Goal: Task Accomplishment & Management: Use online tool/utility

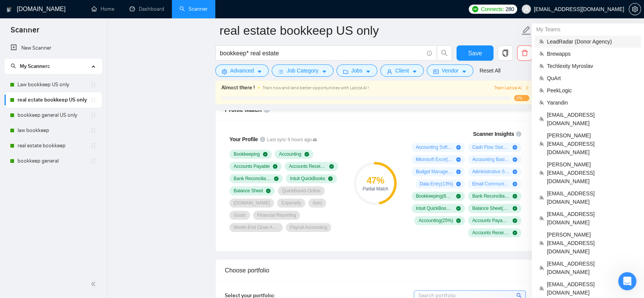
click at [595, 40] on span "LeadRadar (Donor Agency)" at bounding box center [592, 41] width 90 height 8
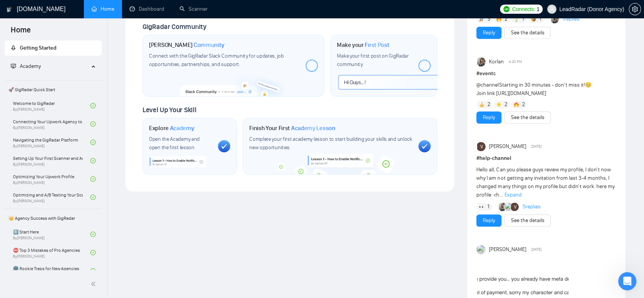
scroll to position [462, 0]
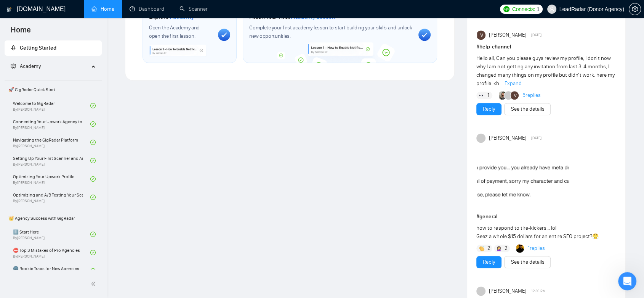
click at [290, 161] on div "Welcome to GigRadar We're excited to have you on board. Get ready to streamline…" at bounding box center [290, 82] width 342 height 1027
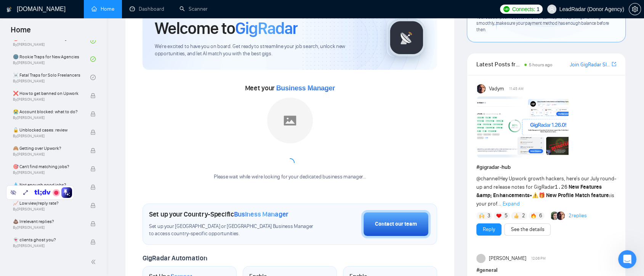
scroll to position [85, 0]
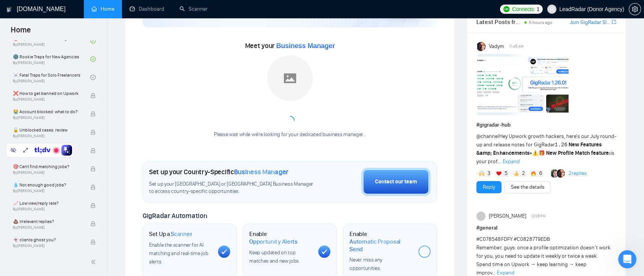
click at [630, 258] on icon "Open Intercom Messenger" at bounding box center [627, 259] width 13 height 13
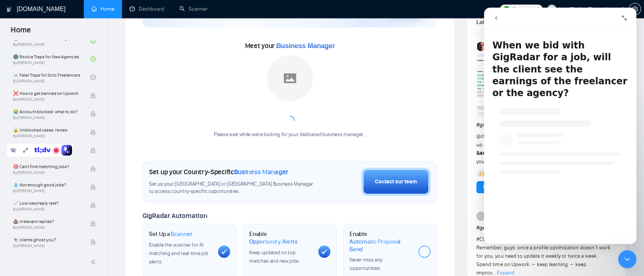
click at [496, 15] on icon "go back" at bounding box center [496, 18] width 6 height 6
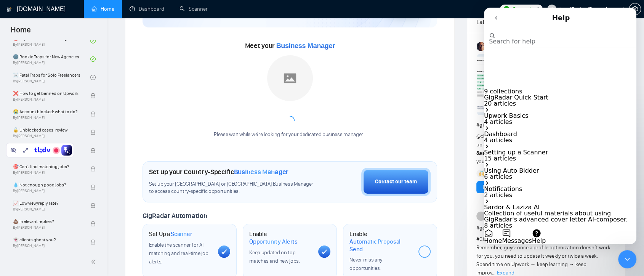
click at [512, 32] on input "Search for help" at bounding box center [527, 28] width 76 height 7
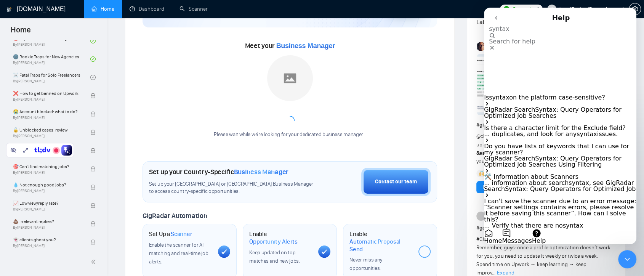
type input "syntax"
click at [497, 18] on icon "go back" at bounding box center [496, 18] width 6 height 6
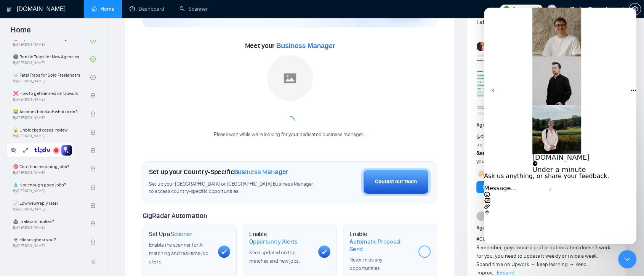
click at [495, 87] on icon "go back" at bounding box center [493, 90] width 6 height 6
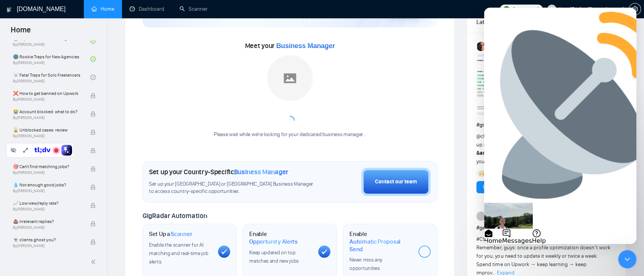
click at [626, 257] on icon "Close Intercom Messenger" at bounding box center [627, 259] width 9 height 9
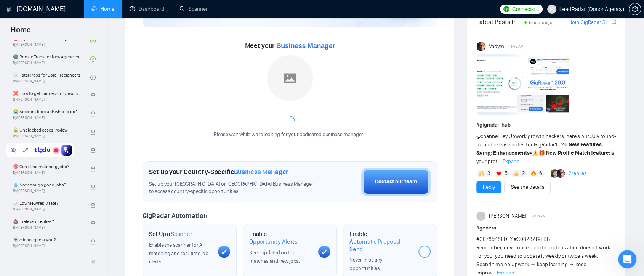
scroll to position [0, 0]
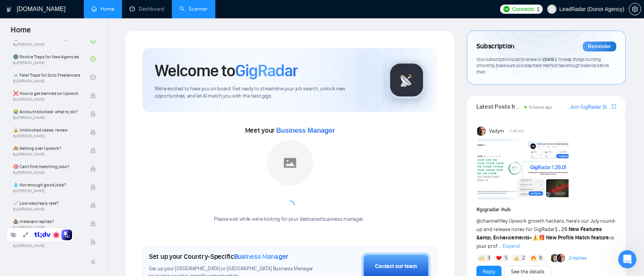
click at [202, 10] on link "Scanner" at bounding box center [194, 9] width 28 height 6
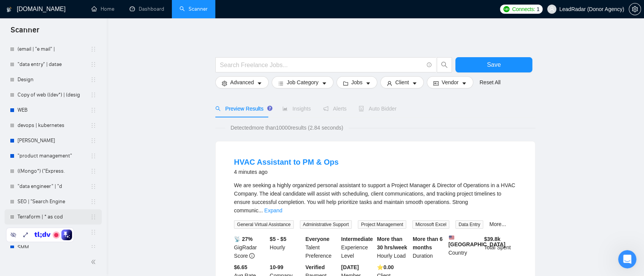
scroll to position [2207, 0]
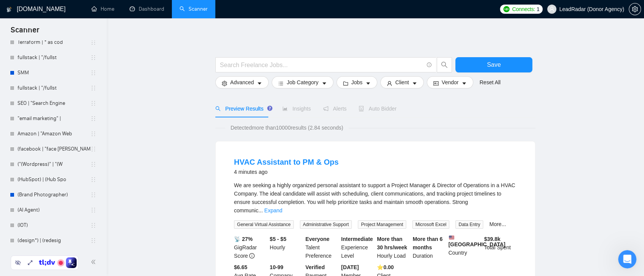
drag, startPoint x: 40, startPoint y: 236, endPoint x: 45, endPoint y: 264, distance: 28.6
click at [45, 264] on icon at bounding box center [46, 264] width 2 height 2
click at [63, 242] on link "(design*) | (redesig" at bounding box center [54, 240] width 73 height 15
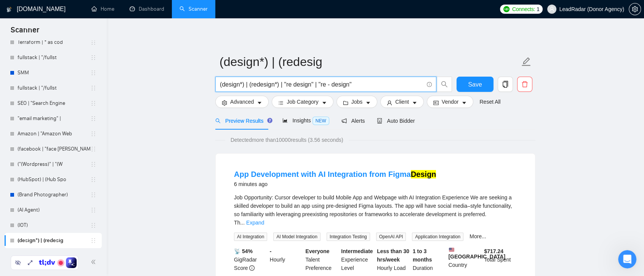
drag, startPoint x: 353, startPoint y: 86, endPoint x: 213, endPoint y: 86, distance: 140.2
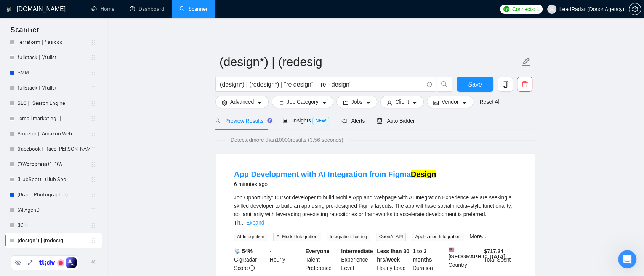
click at [483, 124] on div "Preview Results Insights NEW Alerts Auto Bidder" at bounding box center [375, 121] width 320 height 18
click at [241, 83] on input "(design*) | (redesign*) | "re design" | "re - design"" at bounding box center [322, 85] width 204 height 10
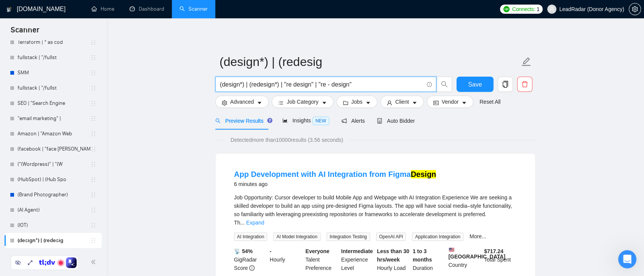
drag, startPoint x: 368, startPoint y: 83, endPoint x: 216, endPoint y: 83, distance: 151.7
click at [216, 83] on span "(design*) | (redesign*) | "re design" | "re - design"" at bounding box center [325, 84] width 221 height 15
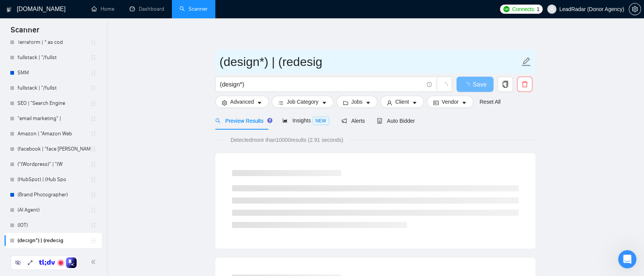
click at [273, 65] on input "(design*) | (redesig" at bounding box center [370, 61] width 300 height 19
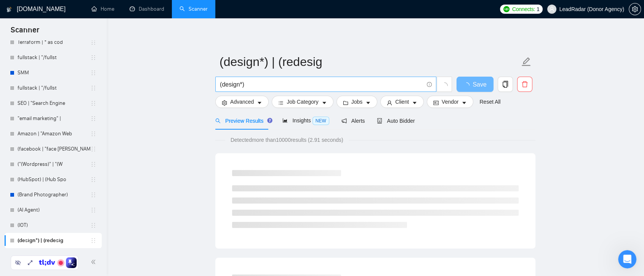
click at [248, 85] on input "(design*)" at bounding box center [322, 85] width 204 height 10
paste input "|"
drag, startPoint x: 246, startPoint y: 85, endPoint x: 275, endPoint y: 87, distance: 28.6
click at [248, 86] on input "(design*) | redesign" at bounding box center [322, 85] width 204 height 10
click at [275, 87] on input "(design*) | redesign" at bounding box center [322, 85] width 204 height 10
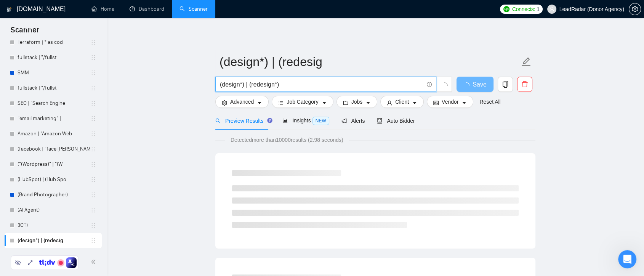
click at [277, 85] on input "(design*) | (redesign*)" at bounding box center [322, 85] width 204 height 10
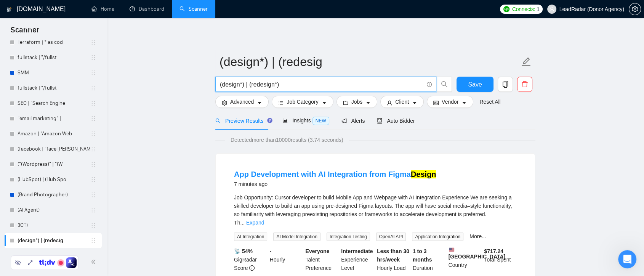
click at [285, 85] on input "(design*) | (redesign*)" at bounding box center [322, 85] width 204 height 10
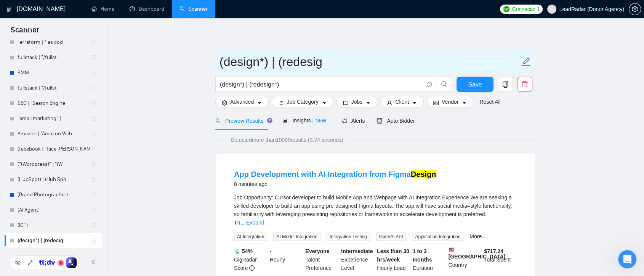
drag, startPoint x: 277, startPoint y: 66, endPoint x: 274, endPoint y: 63, distance: 4.1
click at [274, 63] on input "(design*) | (redesig" at bounding box center [370, 61] width 300 height 19
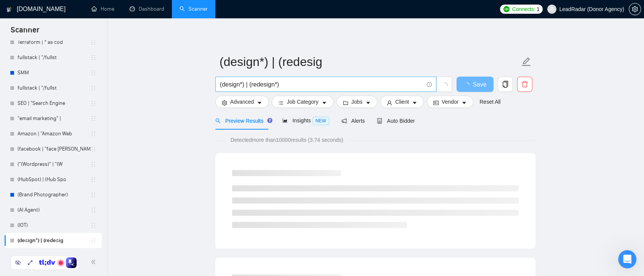
click at [284, 84] on input "(design*) | (redesign*)" at bounding box center [322, 85] width 204 height 10
paste input "|"
paste input ""re design""
click at [292, 85] on input "(design*) | (redesign*) | "re design"" at bounding box center [322, 85] width 204 height 10
click at [322, 85] on input "(design*) | (redesign*) | "re - design"" at bounding box center [322, 85] width 204 height 10
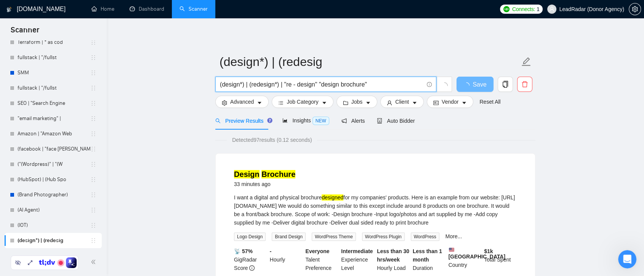
drag, startPoint x: 321, startPoint y: 86, endPoint x: 365, endPoint y: 85, distance: 43.5
click at [365, 85] on input "(design*) | (redesign*) | "re - design" "design brochure"" at bounding box center [322, 85] width 204 height 10
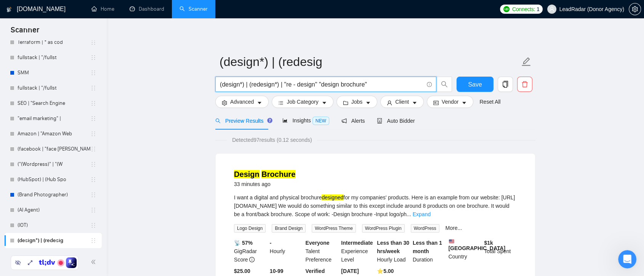
drag, startPoint x: 284, startPoint y: 83, endPoint x: 315, endPoint y: 84, distance: 31.6
click at [315, 84] on input "(design*) | (redesign*) | "re - design" "design brochure"" at bounding box center [322, 85] width 204 height 10
click at [316, 82] on input "(design*) | (redesign*) | "re - design" "design brochure"" at bounding box center [322, 85] width 204 height 10
drag, startPoint x: 318, startPoint y: 82, endPoint x: 367, endPoint y: 86, distance: 49.3
click at [367, 86] on input "(design*) | (redesign*) | "re - design" "design brochure"" at bounding box center [322, 85] width 204 height 10
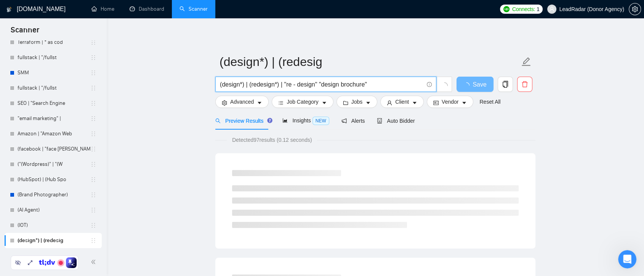
click at [364, 88] on input "(design*) | (redesign*) | "re - design" "design brochure"" at bounding box center [322, 85] width 204 height 10
click at [320, 85] on input "(design*) | (redesign*) | "re - design" "design brochure"" at bounding box center [322, 85] width 204 height 10
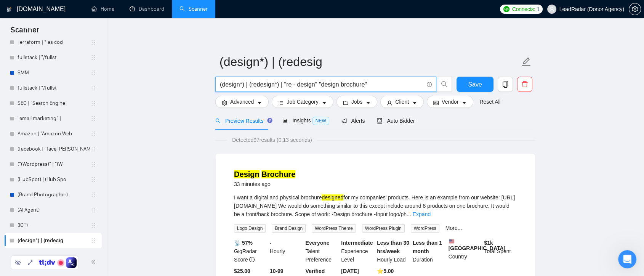
click at [282, 84] on input "(design*) | (redesign*) | "re - design" "design brochure"" at bounding box center [322, 85] width 204 height 10
click at [317, 84] on input "(design*) | (redesign*) | "re - design" "design brochure"" at bounding box center [322, 85] width 204 height 10
click at [229, 86] on input "(design*) | (redesign*) | "re - design" "design brochure"" at bounding box center [322, 85] width 204 height 10
click at [259, 86] on input "(design*) | (redesign*) | "re - design" "design brochure"" at bounding box center [322, 85] width 204 height 10
click at [296, 85] on input "(design*) | (redesign*) | "re - design" "design brochure"" at bounding box center [322, 85] width 204 height 10
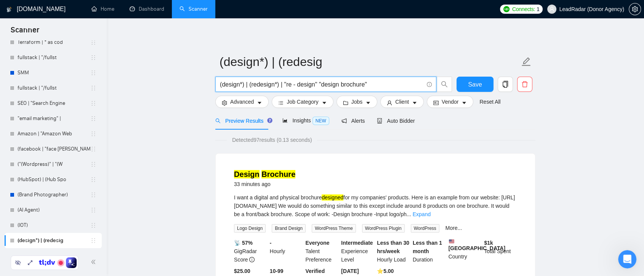
click at [319, 84] on input "(design*) | (redesign*) | "re - design" "design brochure"" at bounding box center [322, 85] width 204 height 10
click at [375, 83] on input "(design*) | (redesign*) | "re - design" "design brochure"" at bounding box center [322, 85] width 204 height 10
type input "(design*) | (redesign*) | "re - design" "design brochure""
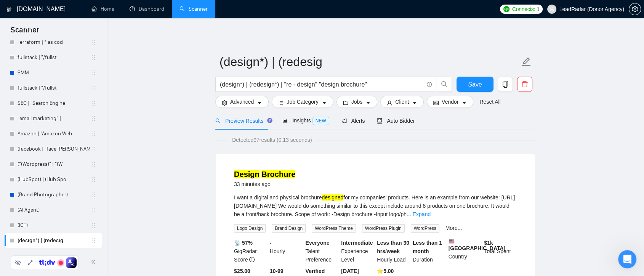
click at [628, 261] on icon "Open Intercom Messenger" at bounding box center [627, 259] width 13 height 13
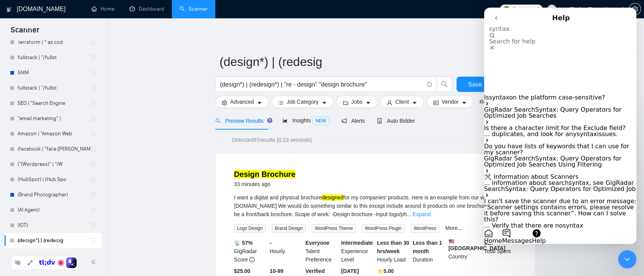
type input "syntax"
click at [538, 106] on span ": Query Operators for Optimized Job Searches" at bounding box center [553, 112] width 138 height 13
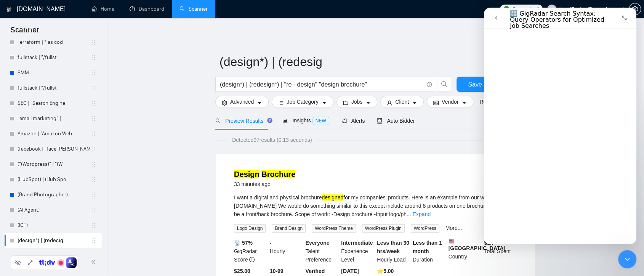
scroll to position [1143, 0]
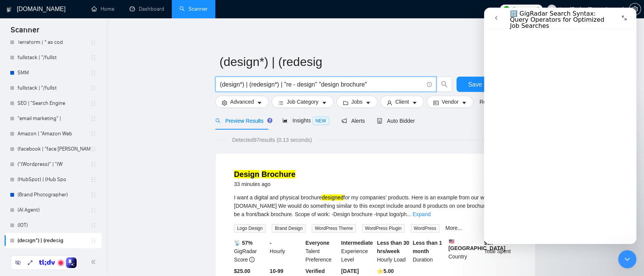
drag, startPoint x: 317, startPoint y: 83, endPoint x: 382, endPoint y: 84, distance: 65.2
click at [382, 84] on input "(design*) | (redesign*) | "re - design" "design brochure"" at bounding box center [322, 85] width 204 height 10
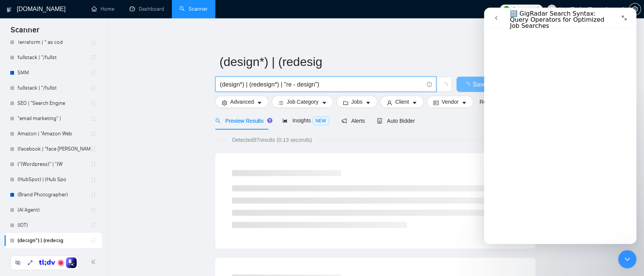
click at [220, 86] on input "(design*) | (redesign*) | "re - design")" at bounding box center [322, 85] width 204 height 10
click at [623, 258] on icon "Close Intercom Messenger" at bounding box center [627, 259] width 9 height 9
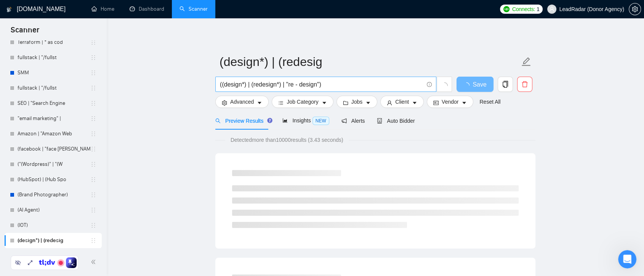
click at [340, 84] on input "((design*) | (redesign*) | "re - design")" at bounding box center [322, 85] width 204 height 10
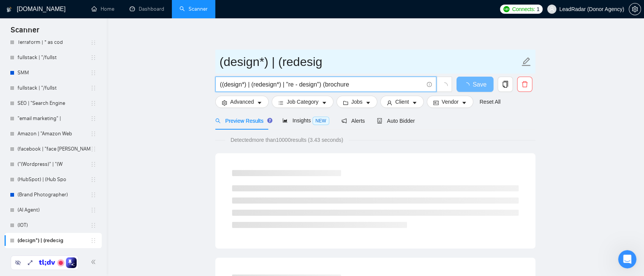
click at [273, 61] on input "(design*) | (redesig" at bounding box center [370, 61] width 300 height 19
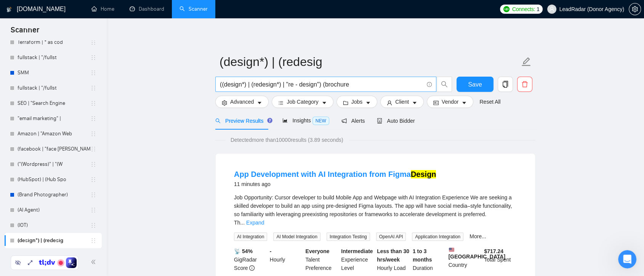
click at [355, 84] on input "((design*) | (redesign*) | "re - design") (brochure" at bounding box center [322, 85] width 204 height 10
paste input ""re design""
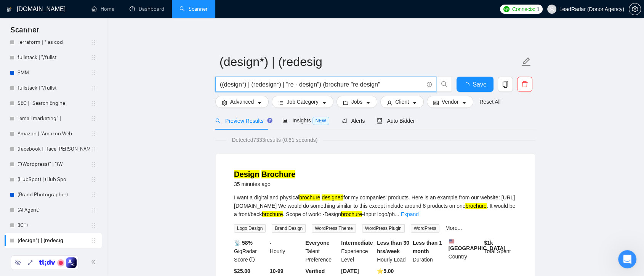
click at [381, 83] on input "((design*) | (redesign*) | "re - design") (brochure "re design"" at bounding box center [322, 85] width 204 height 10
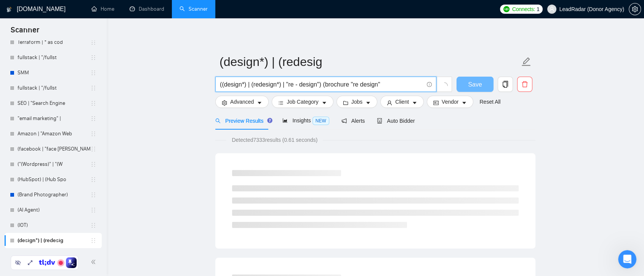
paste input ""re design""
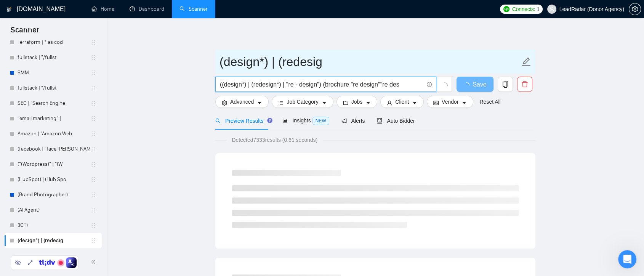
click at [273, 60] on input "(design*) | (redesig" at bounding box center [370, 61] width 300 height 19
click at [277, 64] on input "(design*) | (redesig" at bounding box center [370, 61] width 300 height 19
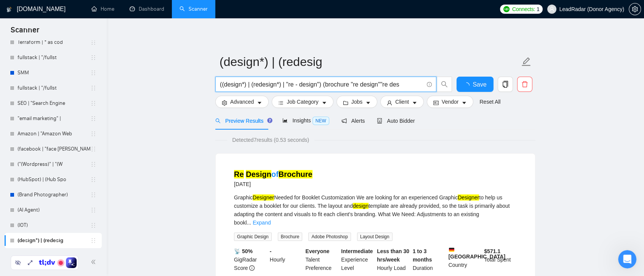
click at [281, 86] on input "((design*) | (redesign*) | "re - design") (brochure "re design""re des" at bounding box center [322, 85] width 204 height 10
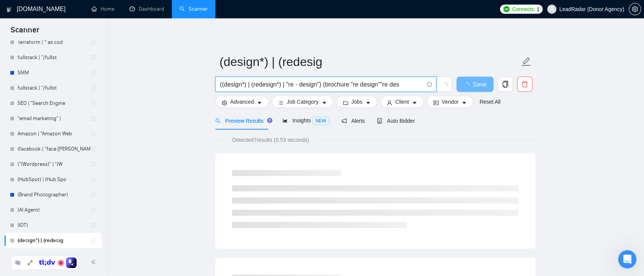
drag, startPoint x: 398, startPoint y: 85, endPoint x: 348, endPoint y: 88, distance: 50.0
click at [348, 88] on input "((design*) | (redesign*) | "re - design") (brochure "re design""re des" at bounding box center [322, 85] width 204 height 10
paste input "|"
click at [348, 86] on input "((design*) | (redesign*) | "re - design") (brochure| card" at bounding box center [322, 85] width 204 height 10
click at [354, 83] on input "((design*) | (redesign*) | "re - design") (brochure | card" at bounding box center [322, 85] width 204 height 10
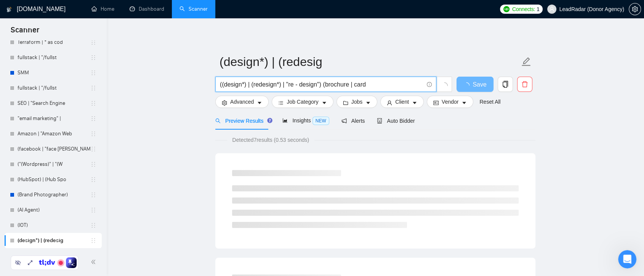
click at [376, 85] on input "((design*) | (redesign*) | "re - design") (brochure | card" at bounding box center [322, 85] width 204 height 10
click at [250, 84] on input "((design*) | (redesign*) | "re - design") (brochure | card)" at bounding box center [322, 85] width 204 height 10
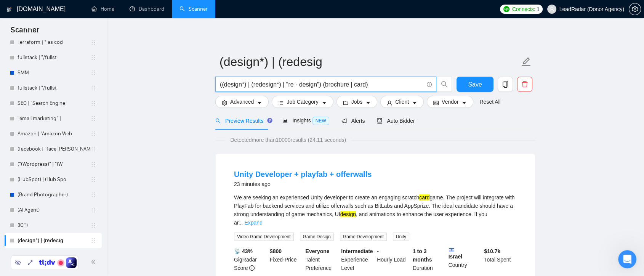
click at [231, 86] on input "((design*) | (redesign*) | "re - design") (brochure | card)" at bounding box center [322, 85] width 204 height 10
click at [330, 84] on input "((design*) | (redesign*) | "re - design") (brochure | card)" at bounding box center [322, 85] width 204 height 10
click at [232, 85] on input "((design*) | (redesign*) | "re - design") (brochure | card)" at bounding box center [322, 85] width 204 height 10
click at [362, 83] on input "((design*) | (redesign*) | "re - design") (brochure | card)" at bounding box center [322, 85] width 204 height 10
click at [262, 86] on input "((design*) | (redesign*) | "re - design") (brochure | card)" at bounding box center [322, 85] width 204 height 10
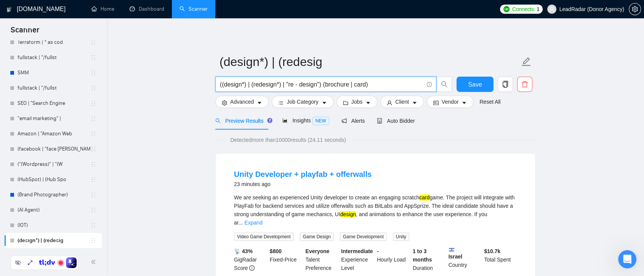
click at [336, 83] on input "((design*) | (redesign*) | "re - design") (brochure | card)" at bounding box center [322, 85] width 204 height 10
click at [268, 85] on input "((design*) | (redesign*) | "re - design") (brochure | card)" at bounding box center [322, 85] width 204 height 10
click at [365, 83] on input "((design*) | (redesign*) | "re - design") (brochure | card)" at bounding box center [322, 85] width 204 height 10
click at [298, 86] on input "((design*) | (redesign*) | "re - design") (brochure | card)" at bounding box center [322, 85] width 204 height 10
click at [377, 85] on input "((design*) | (redesign*) | "re - design") (brochure | card)" at bounding box center [322, 85] width 204 height 10
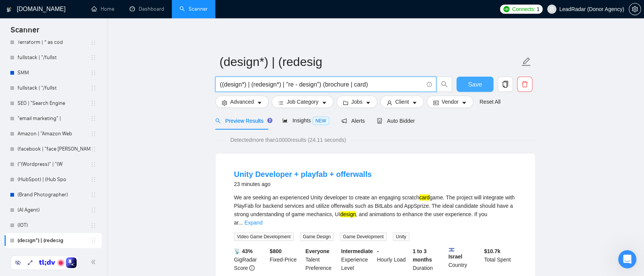
type input "((design*) | (redesign*) | "re - design") (brochure | card)"
click at [461, 85] on button "Save" at bounding box center [475, 84] width 37 height 15
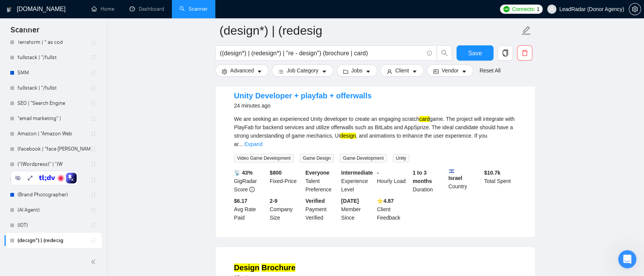
scroll to position [212, 0]
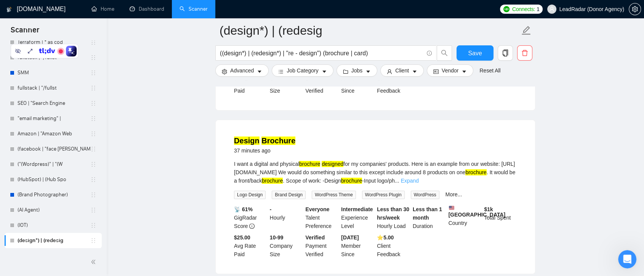
click at [419, 178] on link "Expand" at bounding box center [410, 181] width 18 height 6
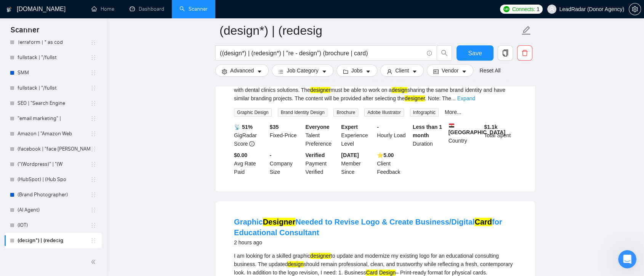
scroll to position [593, 0]
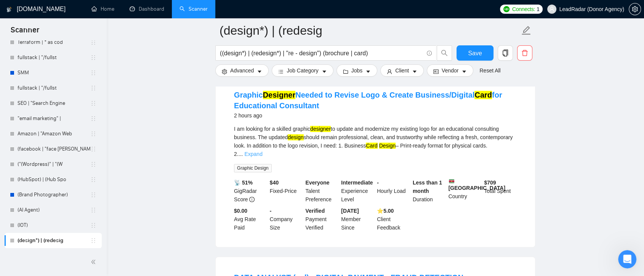
click at [262, 151] on link "Expand" at bounding box center [253, 154] width 18 height 6
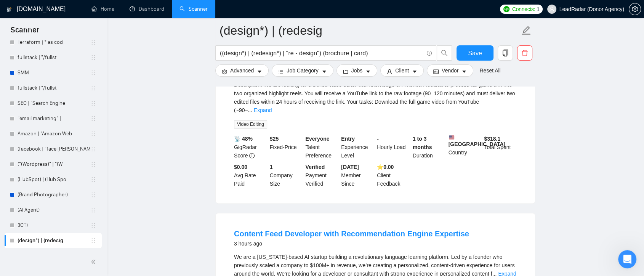
scroll to position [974, 0]
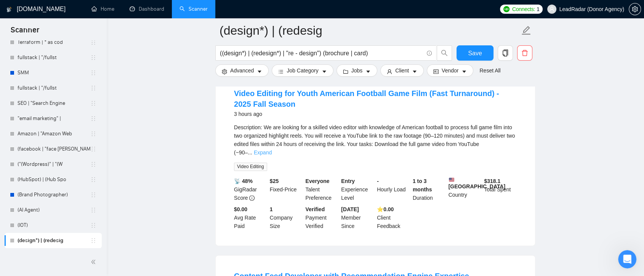
click at [272, 149] on link "Expand" at bounding box center [263, 152] width 18 height 6
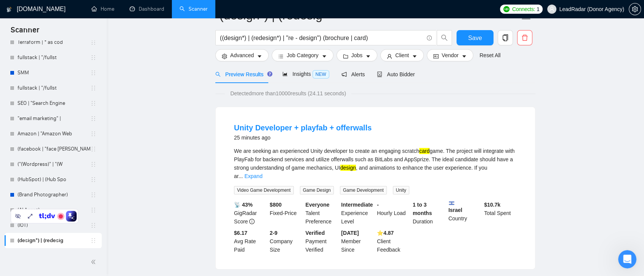
scroll to position [4, 0]
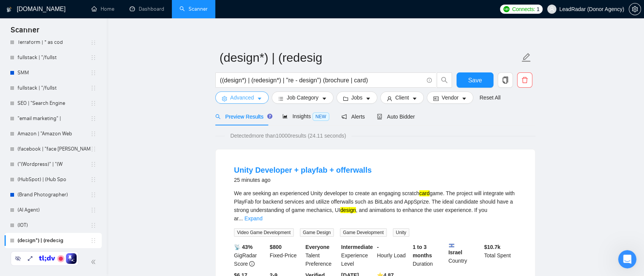
click at [253, 99] on span "Advanced" at bounding box center [242, 97] width 24 height 8
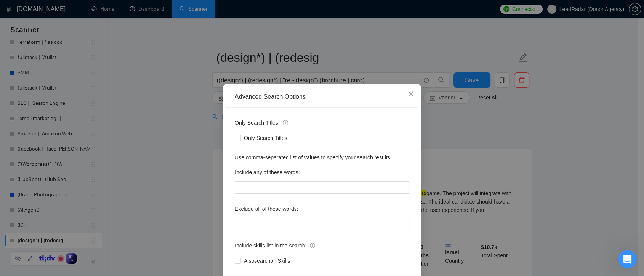
scroll to position [41, 0]
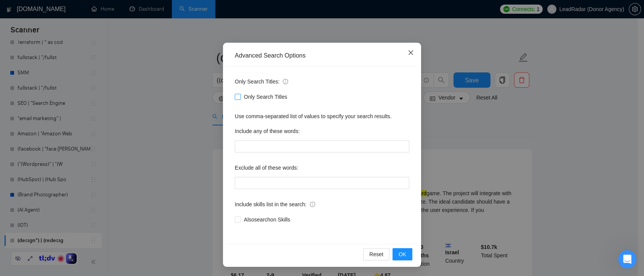
click at [409, 53] on icon "close" at bounding box center [411, 53] width 6 height 6
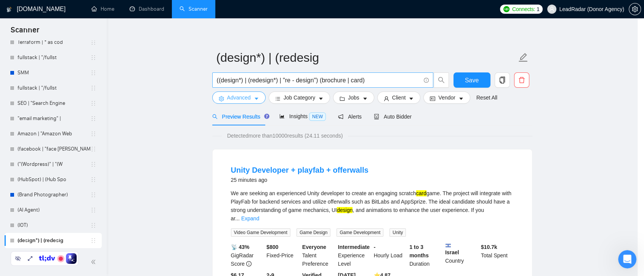
scroll to position [0, 0]
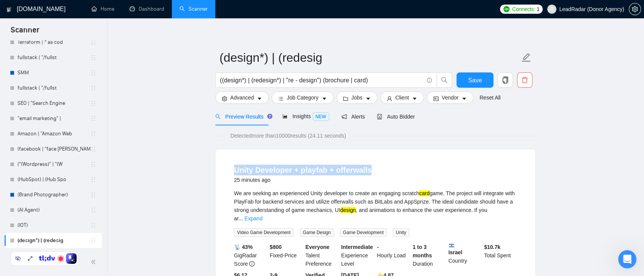
drag, startPoint x: 374, startPoint y: 167, endPoint x: 236, endPoint y: 167, distance: 138.7
click at [236, 167] on div "Unity Developer + playfab + offerwalls 25 minutes ago" at bounding box center [375, 175] width 283 height 20
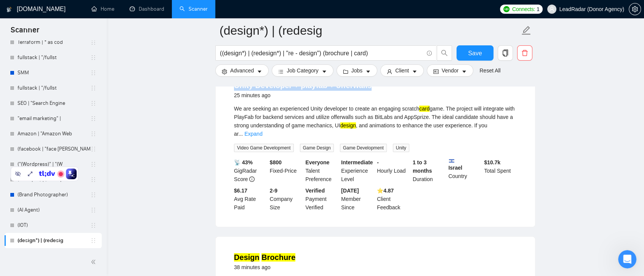
scroll to position [174, 0]
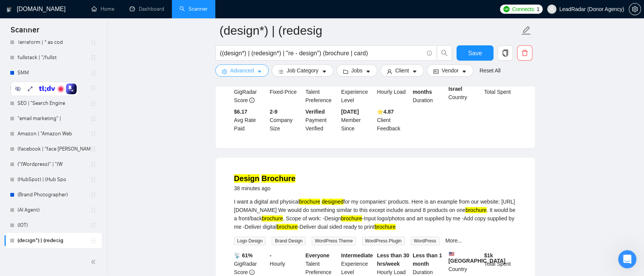
click at [263, 70] on button "Advanced" at bounding box center [241, 70] width 53 height 12
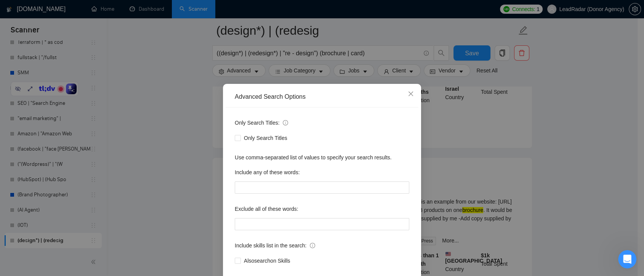
scroll to position [41, 0]
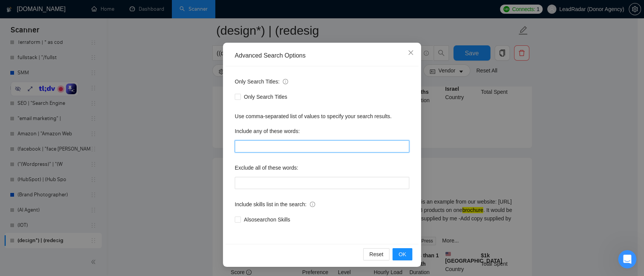
click at [308, 147] on input "text" at bounding box center [322, 146] width 175 height 12
click at [343, 129] on div "Include any of these words:" at bounding box center [322, 132] width 175 height 15
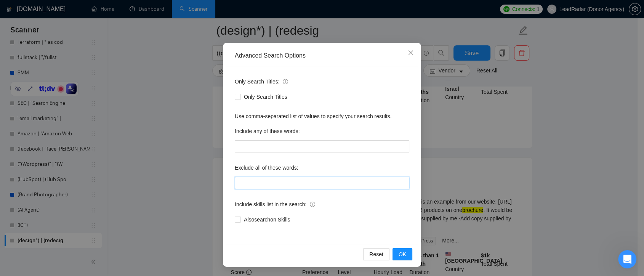
click at [301, 181] on input "text" at bounding box center [322, 183] width 175 height 12
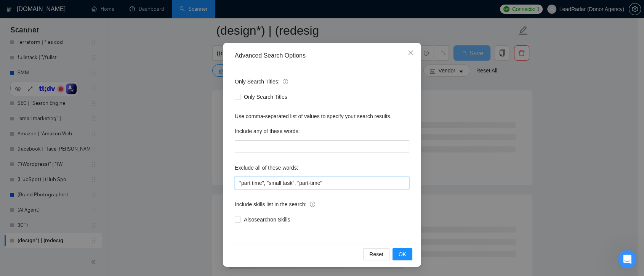
click at [262, 184] on input ""part time", "small task", "part-time"" at bounding box center [322, 183] width 175 height 12
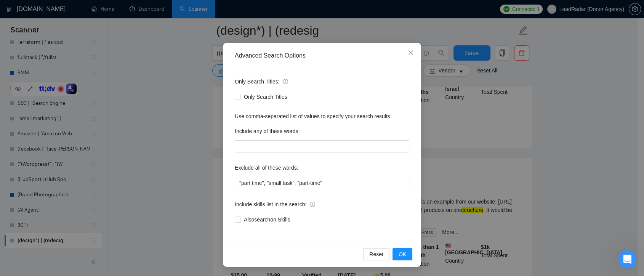
click at [332, 167] on div "Exclude all of these words:" at bounding box center [322, 169] width 175 height 15
click at [324, 183] on input ""part time", "small task", "part-time"" at bounding box center [322, 183] width 175 height 12
type input ""part time", "small task", "part-time""
click at [324, 183] on input ""part time", "small task", "part-time"" at bounding box center [322, 183] width 175 height 12
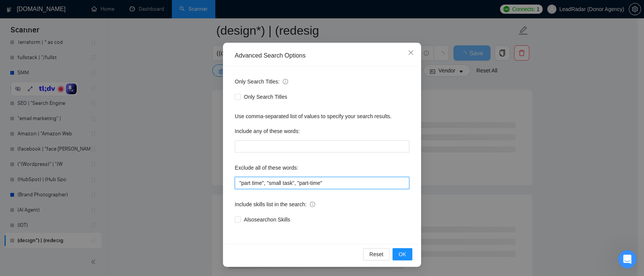
drag, startPoint x: 330, startPoint y: 182, endPoint x: 235, endPoint y: 182, distance: 95.3
click at [235, 182] on input ""part time", "small task", "part-time"" at bounding box center [322, 183] width 175 height 12
click at [409, 53] on icon "close" at bounding box center [411, 53] width 6 height 6
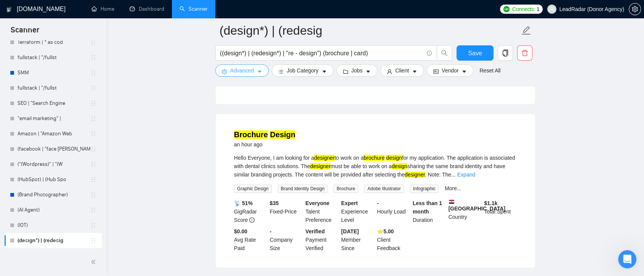
scroll to position [423, 0]
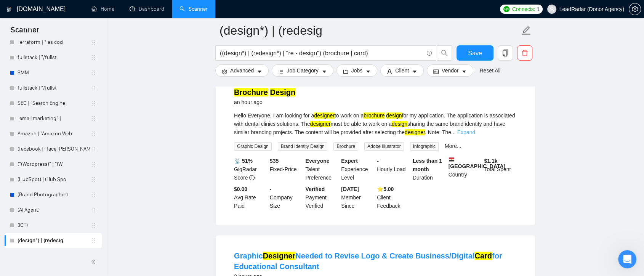
click at [475, 129] on link "Expand" at bounding box center [466, 132] width 18 height 6
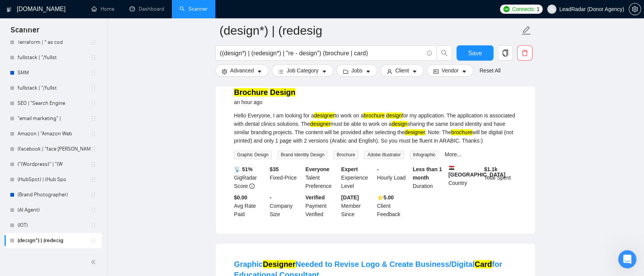
scroll to position [381, 0]
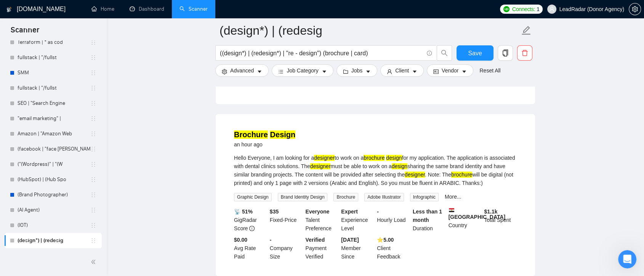
click at [472, 179] on div "Hello Everyone, I am looking for a designer to work on a brochure design for my…" at bounding box center [375, 171] width 283 height 34
copy div "ARABIC"
click at [259, 71] on icon "caret-down" at bounding box center [259, 71] width 5 height 5
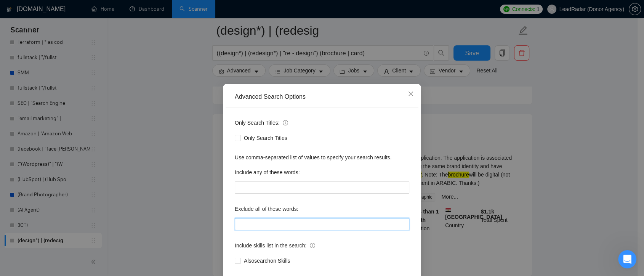
click at [276, 224] on input "text" at bounding box center [322, 224] width 175 height 12
paste input "ARABIC"
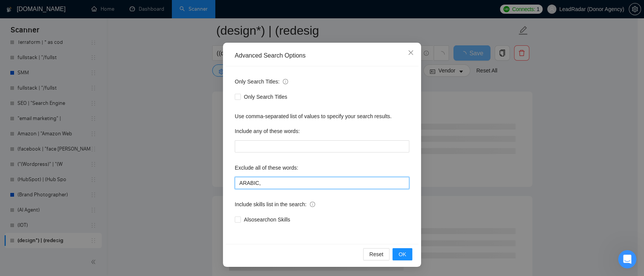
click at [258, 185] on input "ARABIC," at bounding box center [322, 183] width 175 height 12
click at [310, 182] on input "ARABIC, "non government"" at bounding box center [322, 183] width 175 height 12
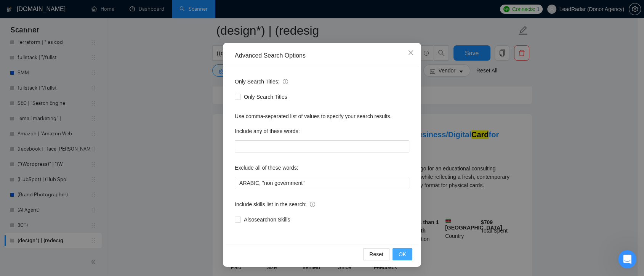
click at [399, 253] on span "OK" at bounding box center [403, 254] width 8 height 8
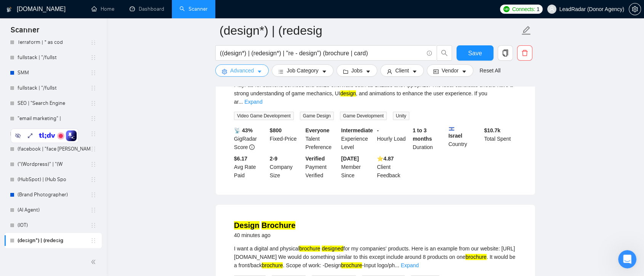
scroll to position [85, 0]
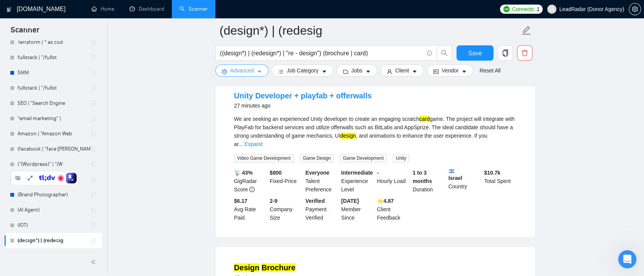
click at [257, 73] on icon "caret-down" at bounding box center [259, 71] width 5 height 5
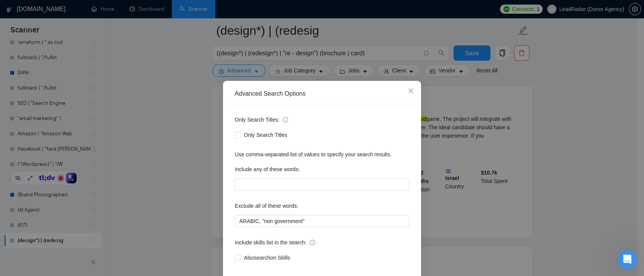
scroll to position [41, 0]
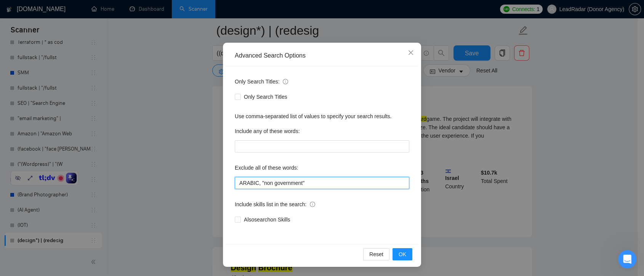
click at [296, 184] on input "ARABIC, "non government"" at bounding box center [322, 183] width 175 height 12
click at [304, 184] on input "ARABIC, "non government"" at bounding box center [322, 183] width 175 height 12
drag, startPoint x: 259, startPoint y: 184, endPoint x: 298, endPoint y: 186, distance: 39.7
click at [298, 186] on input "ARABIC, "non government"" at bounding box center [322, 183] width 175 height 12
click at [278, 183] on input "ARABIC, "non government"" at bounding box center [322, 183] width 175 height 12
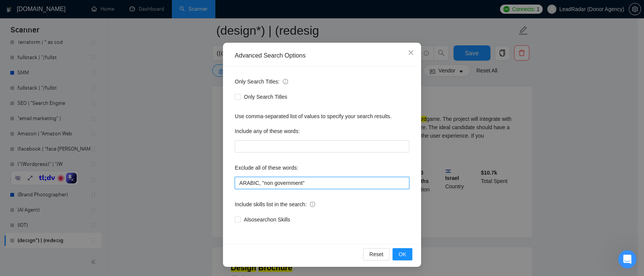
click at [266, 184] on input "ARABIC, "non government"" at bounding box center [322, 183] width 175 height 12
click at [269, 184] on input "ARABIC, "non government"" at bounding box center [322, 183] width 175 height 12
type input "ARABIC, "non - government""
click at [399, 253] on span "OK" at bounding box center [403, 254] width 8 height 8
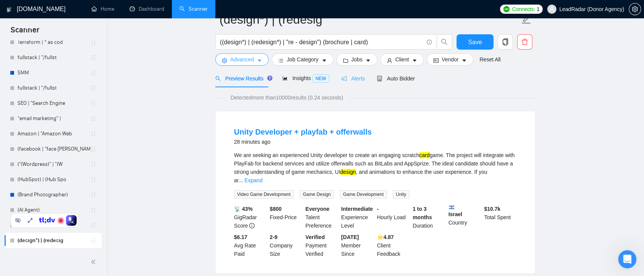
scroll to position [0, 0]
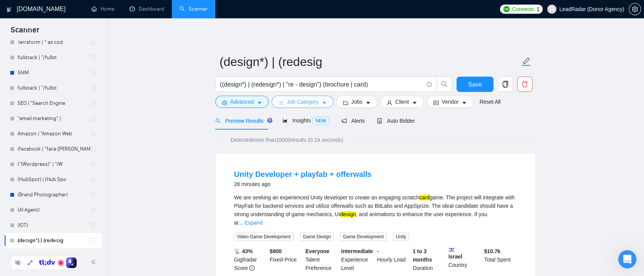
click at [322, 103] on icon "caret-down" at bounding box center [324, 102] width 5 height 5
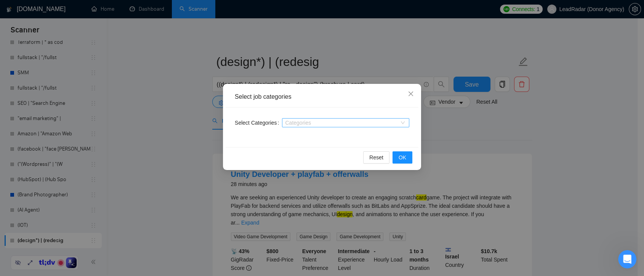
click at [324, 121] on div at bounding box center [342, 123] width 116 height 6
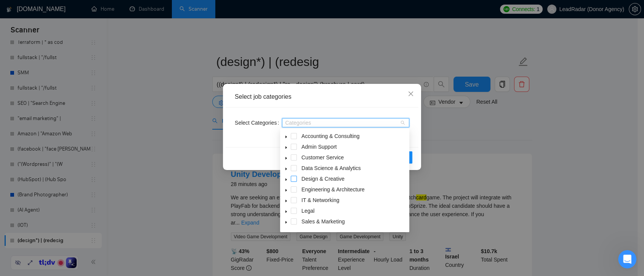
click at [292, 181] on span at bounding box center [294, 179] width 6 height 6
click at [288, 179] on icon "caret-down" at bounding box center [286, 180] width 4 height 4
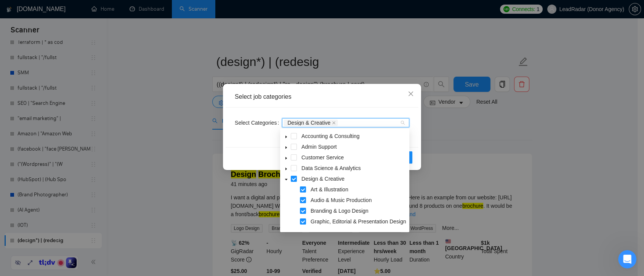
drag, startPoint x: 295, startPoint y: 180, endPoint x: 378, endPoint y: 173, distance: 83.0
click at [294, 180] on span at bounding box center [294, 179] width 6 height 6
click at [413, 136] on div "Select Categories Categories" at bounding box center [322, 127] width 193 height 40
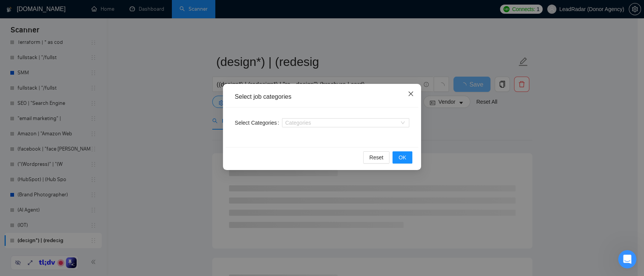
click at [412, 93] on icon "close" at bounding box center [411, 94] width 6 height 6
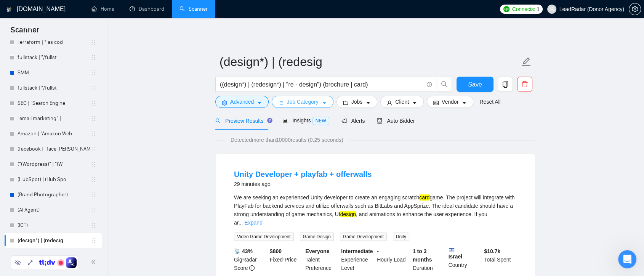
click at [323, 103] on icon "caret-down" at bounding box center [324, 102] width 5 height 5
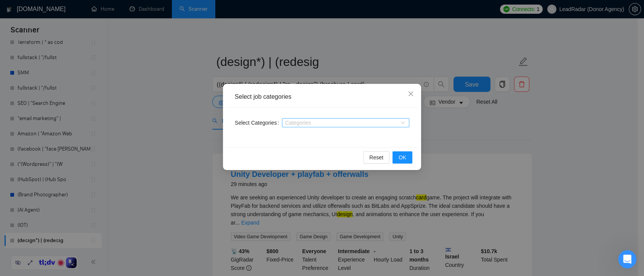
click at [403, 122] on div "Categories" at bounding box center [345, 122] width 127 height 9
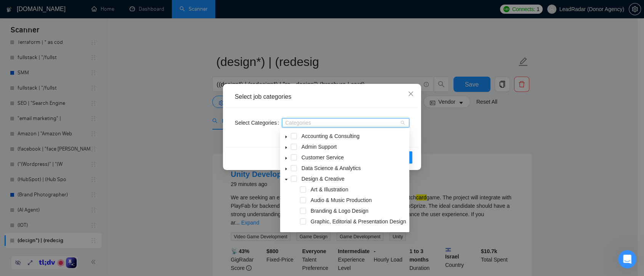
click at [287, 180] on icon "caret-down" at bounding box center [286, 180] width 4 height 4
click at [414, 93] on span "Close" at bounding box center [411, 94] width 21 height 21
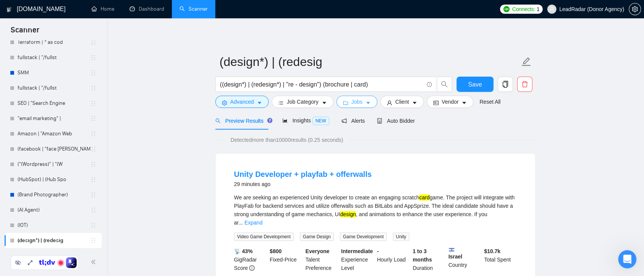
click at [356, 103] on span "Jobs" at bounding box center [356, 102] width 11 height 8
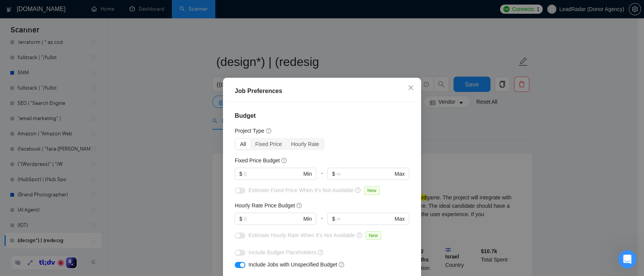
scroll to position [42, 0]
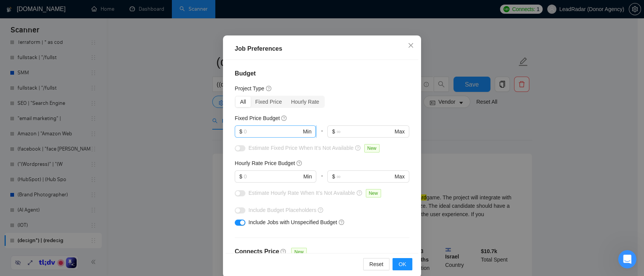
click at [274, 133] on input "text" at bounding box center [273, 131] width 58 height 8
click at [258, 131] on input "100" at bounding box center [273, 131] width 58 height 8
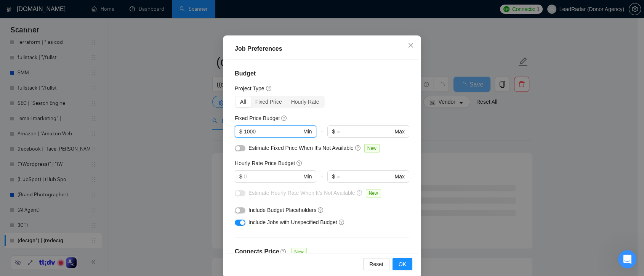
type input "1000"
click at [263, 175] on input "text" at bounding box center [273, 176] width 58 height 8
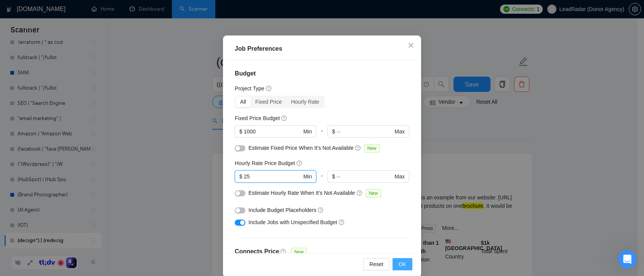
type input "25"
click at [399, 264] on span "OK" at bounding box center [403, 264] width 8 height 8
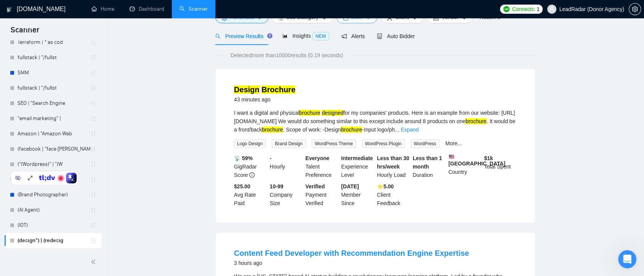
scroll to position [0, 0]
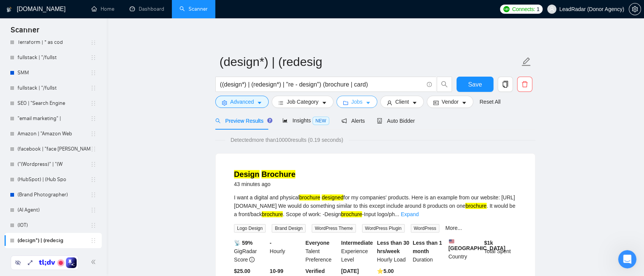
click at [363, 99] on button "Jobs" at bounding box center [357, 102] width 41 height 12
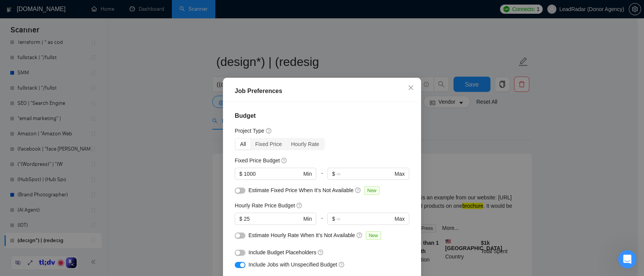
scroll to position [42, 0]
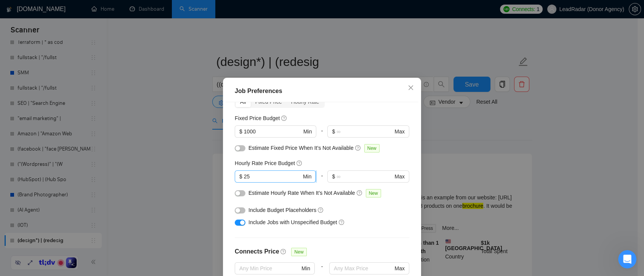
click at [251, 177] on input "25" at bounding box center [273, 176] width 58 height 8
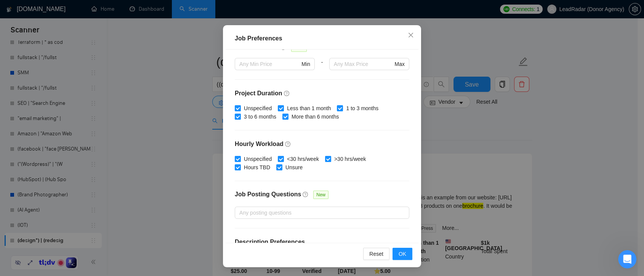
scroll to position [152, 0]
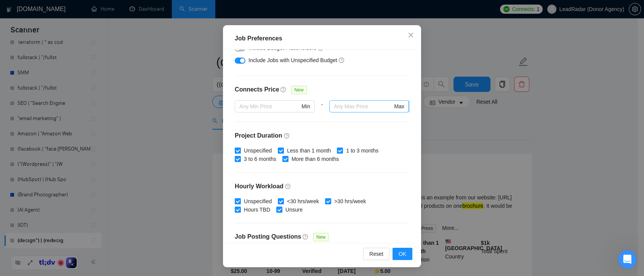
click at [334, 109] on input "text" at bounding box center [363, 106] width 59 height 8
click at [372, 181] on div "Budget Project Type All Fixed Price Hourly Rate Fixed Price Budget $ 1000 Min -…" at bounding box center [322, 146] width 193 height 193
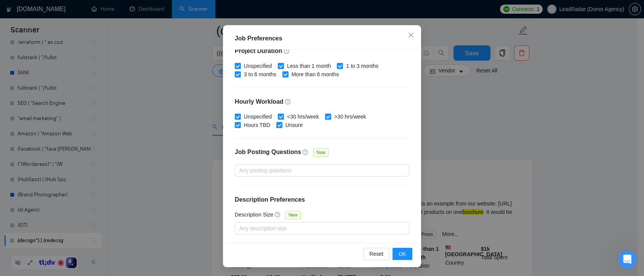
scroll to position [42, 0]
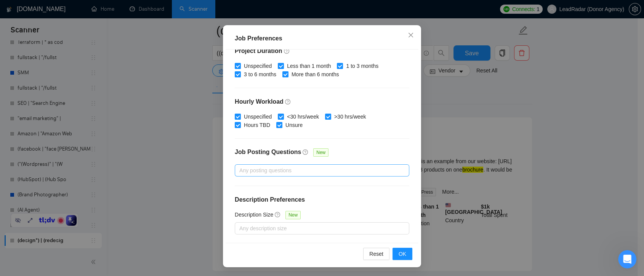
click at [307, 167] on div at bounding box center [318, 170] width 163 height 9
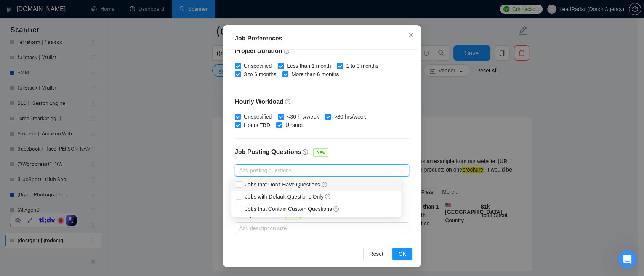
click at [346, 154] on div "Job Posting Questions New" at bounding box center [322, 156] width 175 height 16
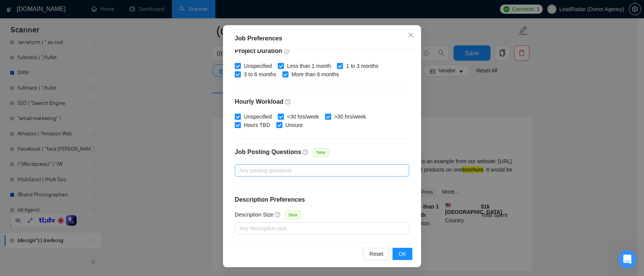
click at [326, 166] on div at bounding box center [318, 170] width 163 height 9
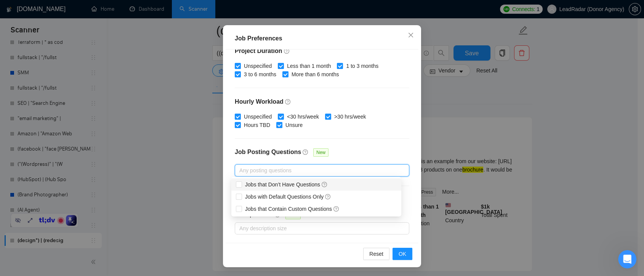
click at [352, 152] on div "Job Posting Questions New" at bounding box center [322, 156] width 175 height 16
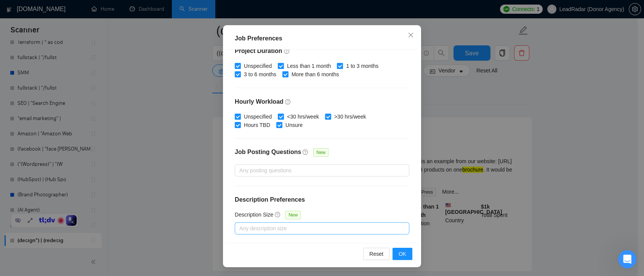
click at [310, 226] on div at bounding box center [318, 228] width 163 height 9
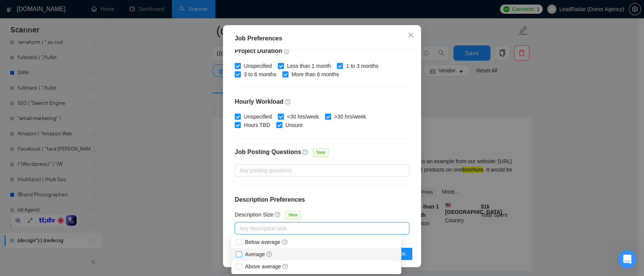
click at [240, 254] on input "Average" at bounding box center [238, 253] width 5 height 5
checkbox input "true"
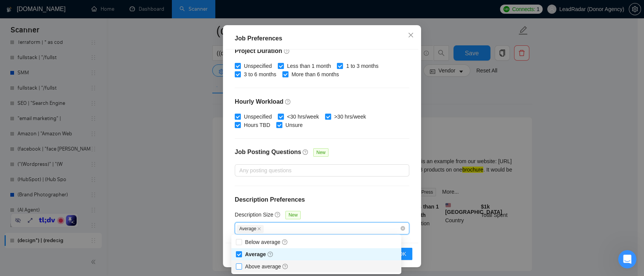
click at [240, 269] on span at bounding box center [239, 266] width 6 height 6
click at [240, 269] on input "Above average" at bounding box center [238, 265] width 5 height 5
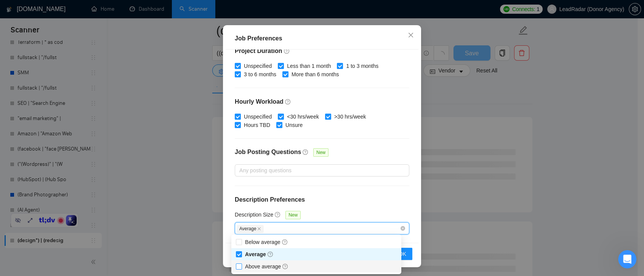
click at [239, 266] on input "Above average" at bounding box center [238, 265] width 5 height 5
checkbox input "true"
click at [299, 228] on icon "close" at bounding box center [301, 229] width 4 height 4
click at [257, 228] on icon "close" at bounding box center [259, 229] width 4 height 4
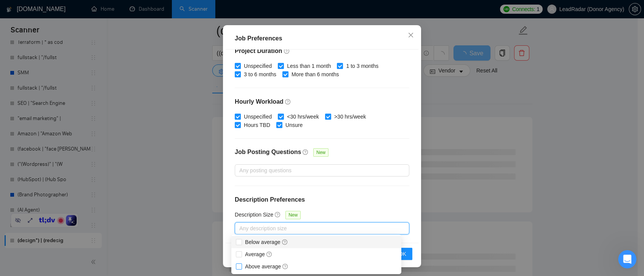
checkbox input "false"
click at [401, 205] on div "Budget Project Type All Fixed Price Hourly Rate Fixed Price Budget $ 1000 Min -…" at bounding box center [322, 146] width 193 height 193
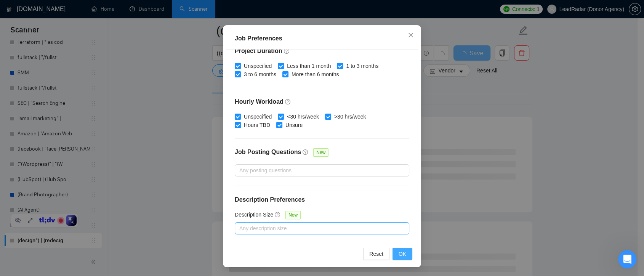
click at [401, 250] on span "OK" at bounding box center [403, 254] width 8 height 8
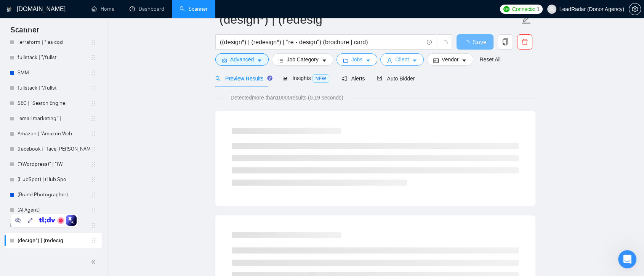
scroll to position [0, 0]
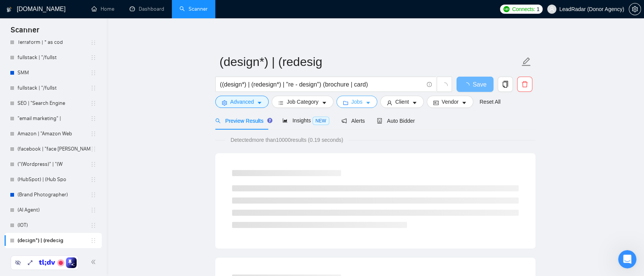
drag, startPoint x: 371, startPoint y: 100, endPoint x: 382, endPoint y: 130, distance: 31.9
click at [370, 100] on button "Jobs" at bounding box center [357, 102] width 41 height 12
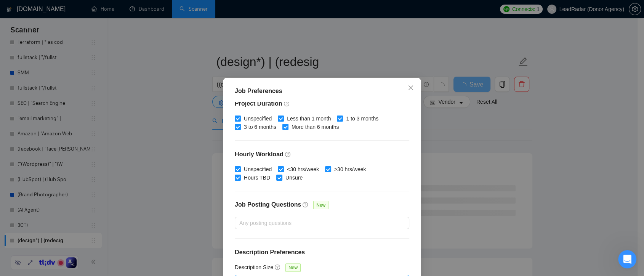
scroll to position [53, 0]
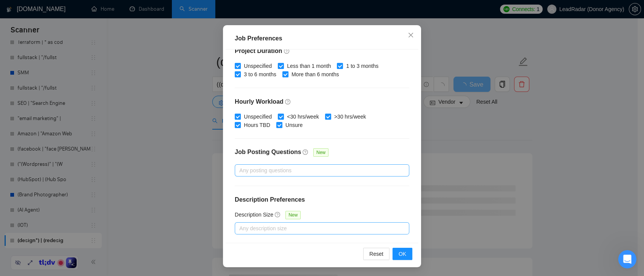
click at [348, 171] on div at bounding box center [318, 170] width 163 height 9
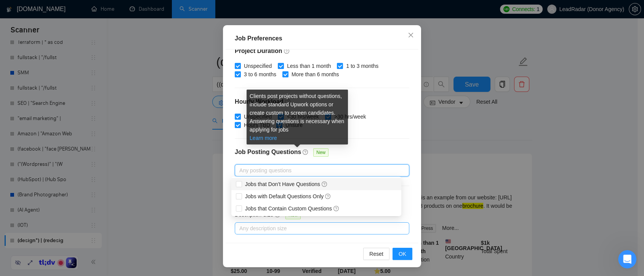
click at [271, 141] on link "Learn more" at bounding box center [263, 138] width 27 height 6
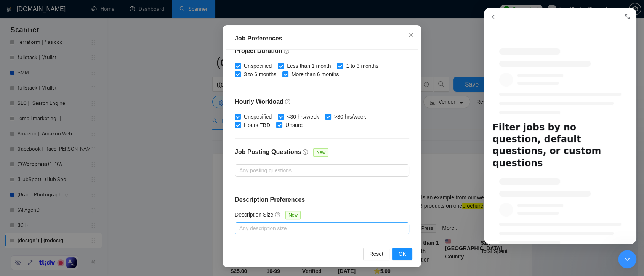
click at [623, 259] on icon "Close Intercom Messenger" at bounding box center [627, 259] width 9 height 9
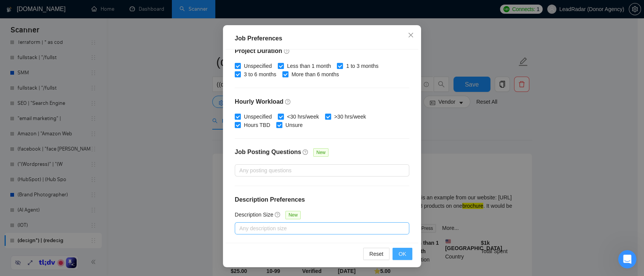
click at [399, 250] on span "OK" at bounding box center [403, 254] width 8 height 8
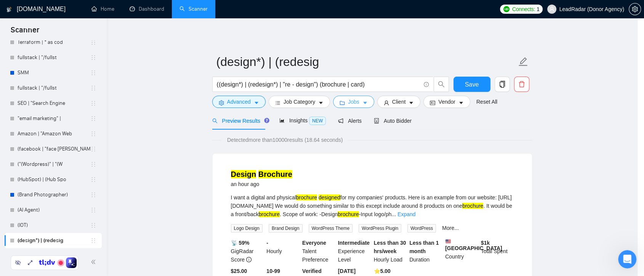
scroll to position [0, 0]
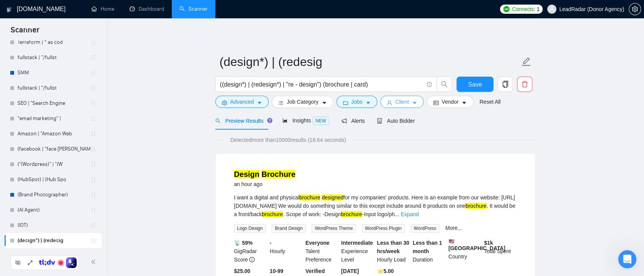
click at [407, 98] on button "Client" at bounding box center [401, 102] width 43 height 12
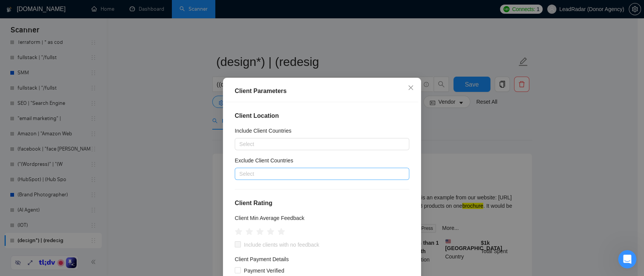
click at [322, 176] on div at bounding box center [318, 173] width 163 height 9
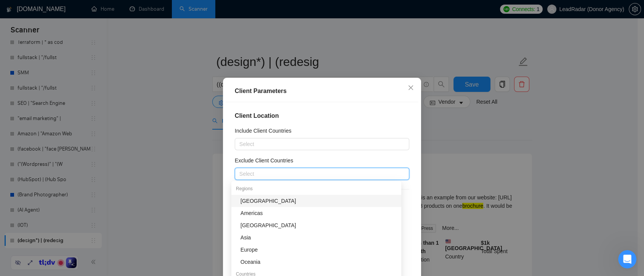
click at [325, 162] on div "Exclude Client Countries" at bounding box center [322, 161] width 175 height 11
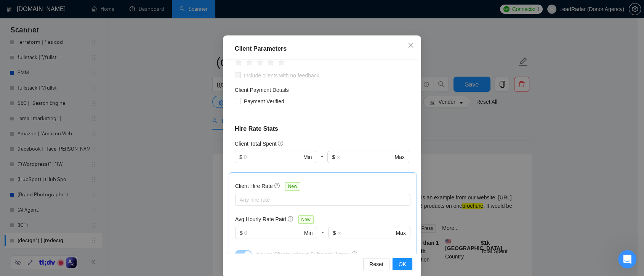
scroll to position [85, 0]
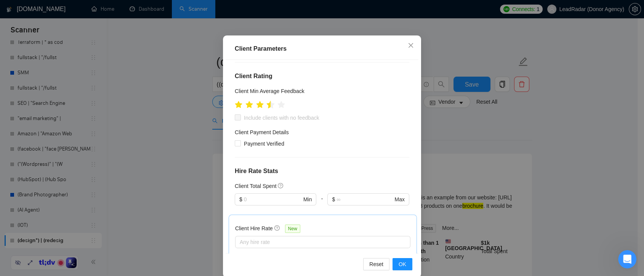
click at [267, 105] on icon "star" at bounding box center [271, 105] width 8 height 8
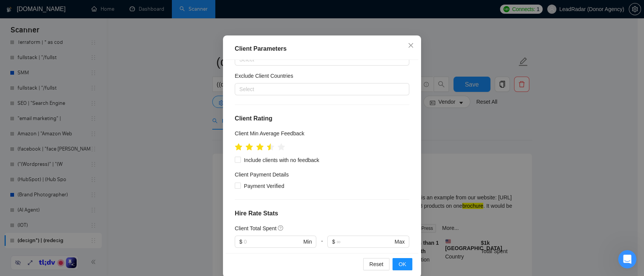
scroll to position [0, 0]
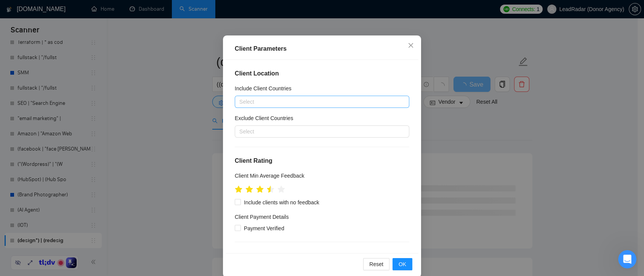
click at [326, 106] on div at bounding box center [318, 101] width 163 height 9
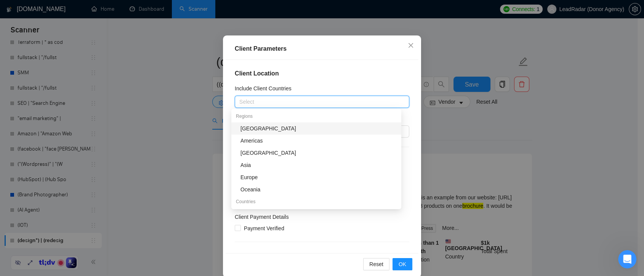
click at [341, 82] on div "Client Location Include Client Countries Select Exclude Client Countries Select…" at bounding box center [322, 156] width 193 height 193
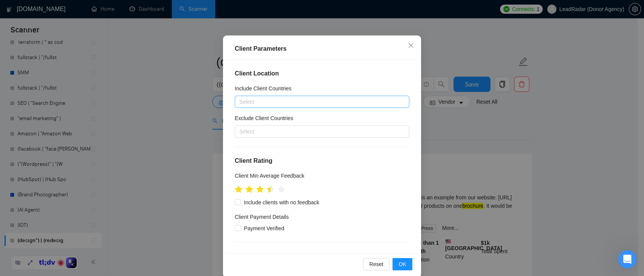
click at [314, 100] on div at bounding box center [318, 101] width 163 height 9
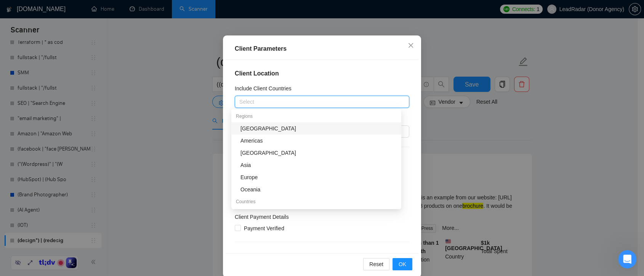
click at [346, 76] on h4 "Client Location" at bounding box center [322, 73] width 175 height 9
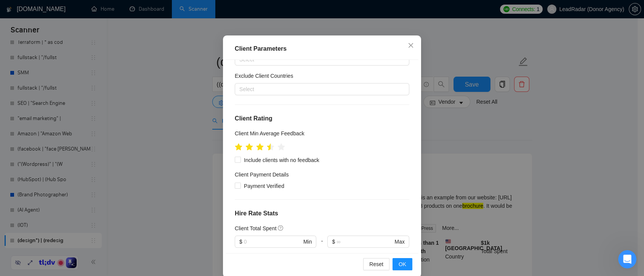
scroll to position [85, 0]
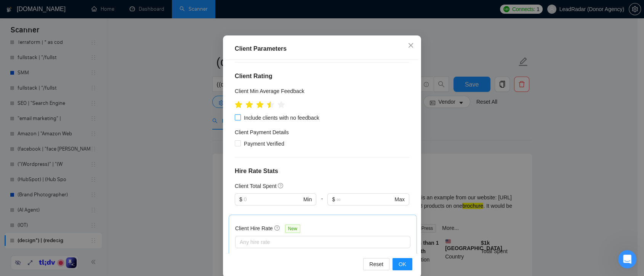
click at [235, 117] on input "Include clients with no feedback" at bounding box center [237, 116] width 5 height 5
checkbox input "true"
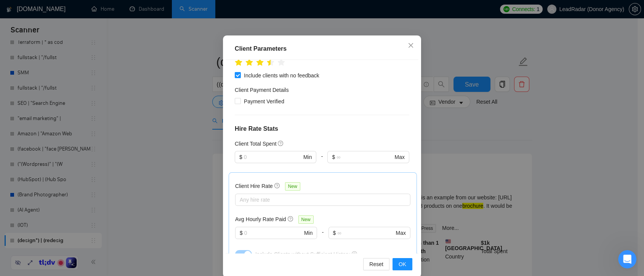
scroll to position [169, 0]
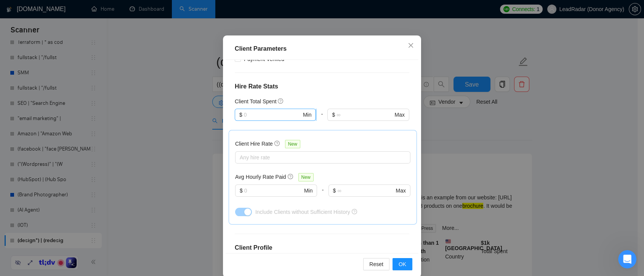
click at [274, 114] on input "text" at bounding box center [273, 115] width 58 height 8
type input "5"
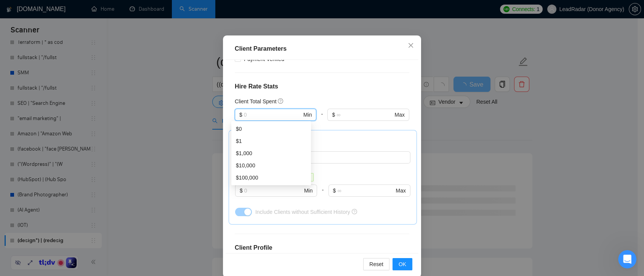
scroll to position [127, 0]
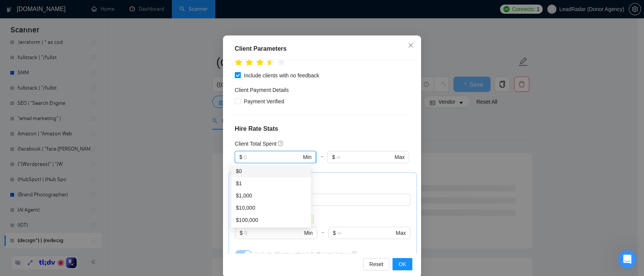
click at [308, 136] on div "Client Location Include Client Countries Select Exclude Client Countries Select…" at bounding box center [322, 156] width 193 height 193
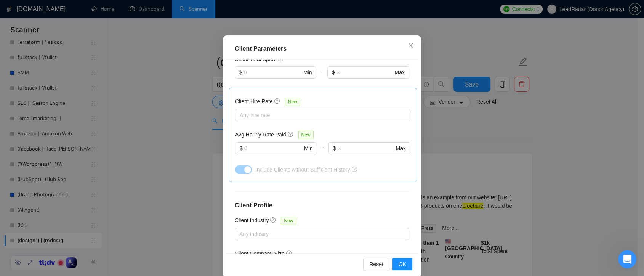
scroll to position [169, 0]
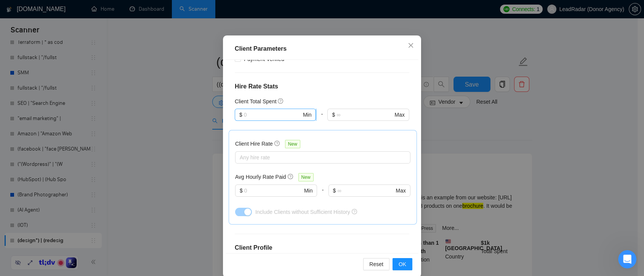
click at [281, 111] on input "text" at bounding box center [273, 115] width 58 height 8
click at [329, 88] on h4 "Hire Rate Stats" at bounding box center [322, 86] width 175 height 9
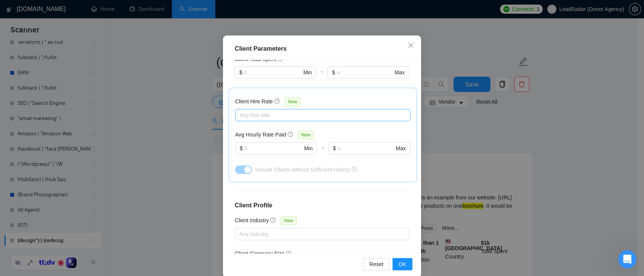
click at [271, 113] on div at bounding box center [319, 115] width 164 height 9
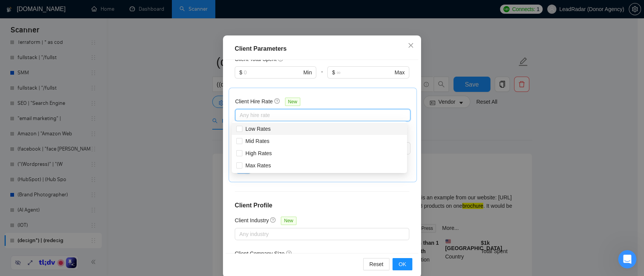
click at [313, 98] on div "Client Hire Rate New" at bounding box center [322, 103] width 175 height 12
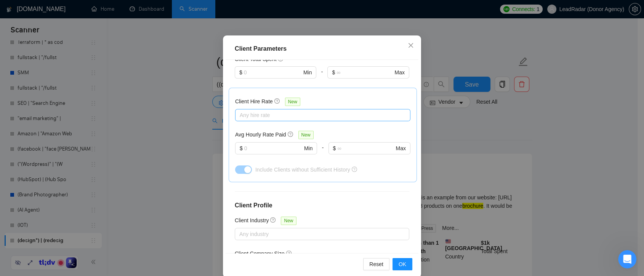
click at [274, 112] on div at bounding box center [319, 115] width 164 height 9
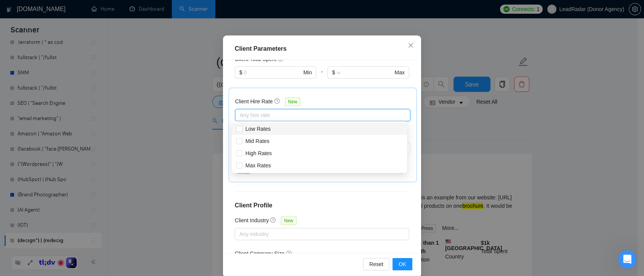
click at [332, 91] on div "Client Hire Rate New Any hire rate Avg Hourly Rate Paid New $ Min - $ Max Inclu…" at bounding box center [323, 135] width 188 height 95
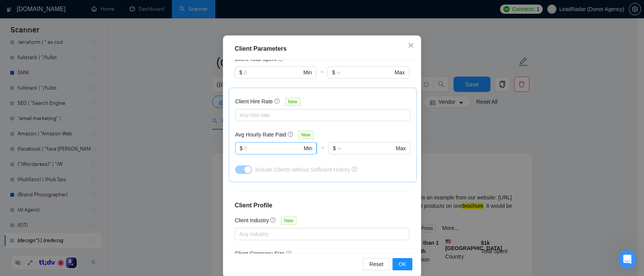
click at [259, 149] on input "text" at bounding box center [273, 148] width 58 height 8
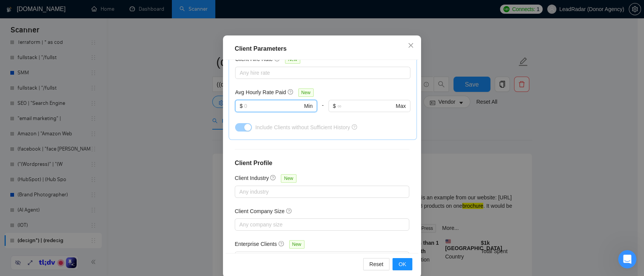
scroll to position [280, 0]
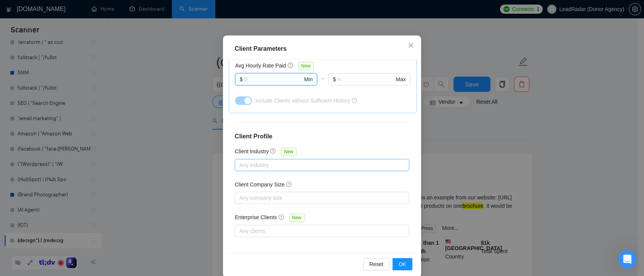
click at [295, 164] on div at bounding box center [318, 164] width 163 height 9
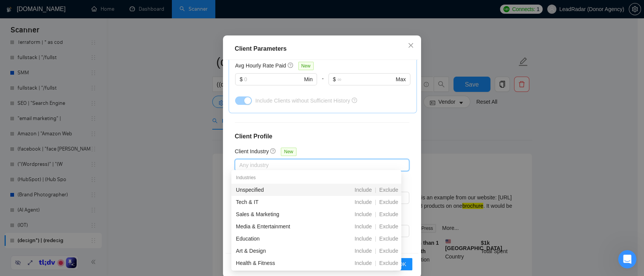
click at [349, 147] on div "Client Location Include Client Countries Select Exclude Client Countries Select…" at bounding box center [322, 156] width 193 height 193
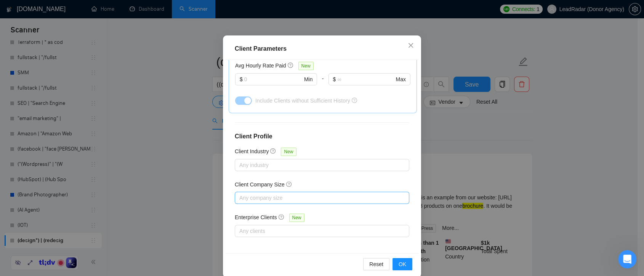
click at [296, 194] on div at bounding box center [318, 197] width 163 height 9
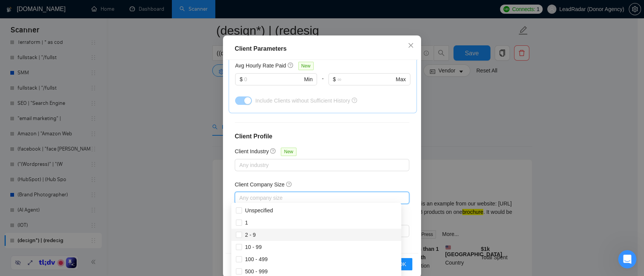
scroll to position [42, 0]
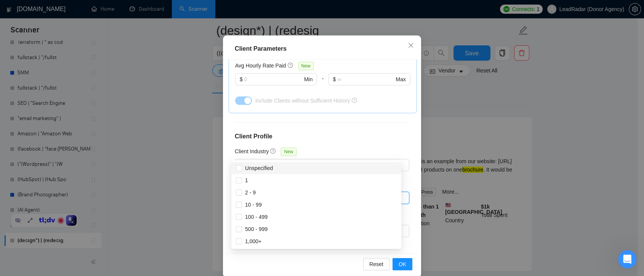
click at [348, 145] on div "Client Location Include Client Countries Select Exclude Client Countries Select…" at bounding box center [322, 156] width 193 height 193
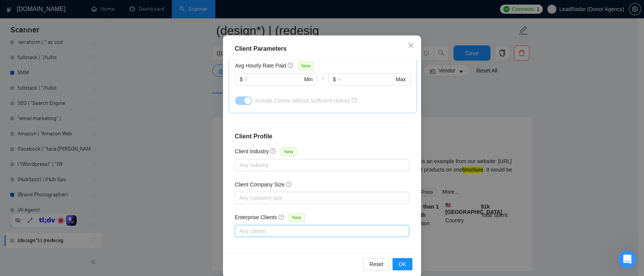
click at [298, 229] on div at bounding box center [318, 230] width 163 height 9
click at [330, 213] on div "Enterprise Clients New" at bounding box center [322, 219] width 175 height 12
click at [395, 264] on button "OK" at bounding box center [403, 264] width 20 height 12
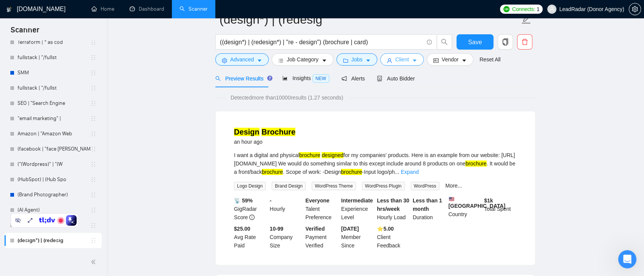
scroll to position [0, 0]
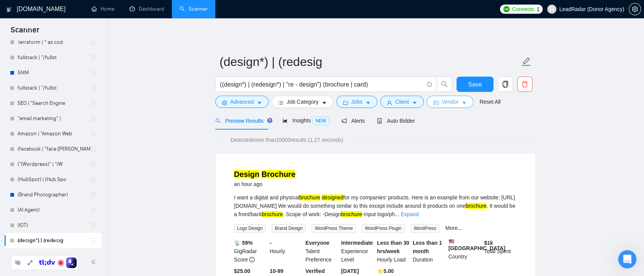
click at [462, 102] on icon "caret-down" at bounding box center [464, 102] width 5 height 5
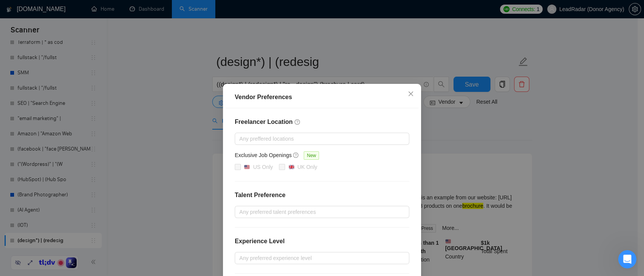
scroll to position [42, 0]
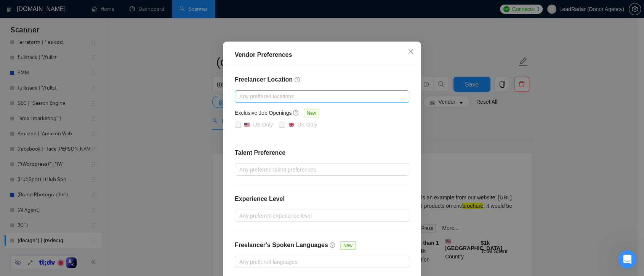
click at [329, 96] on div at bounding box center [318, 96] width 163 height 9
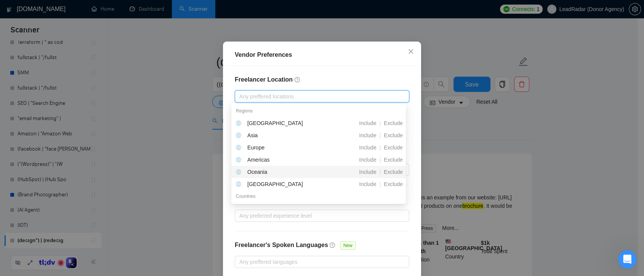
click at [375, 229] on div "Freelancer Location Any preffered locations Exclusive Job Openings New US Only …" at bounding box center [322, 171] width 193 height 211
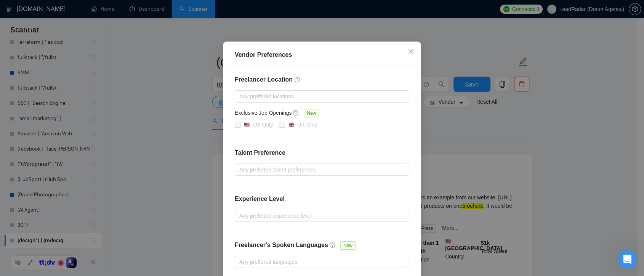
scroll to position [76, 0]
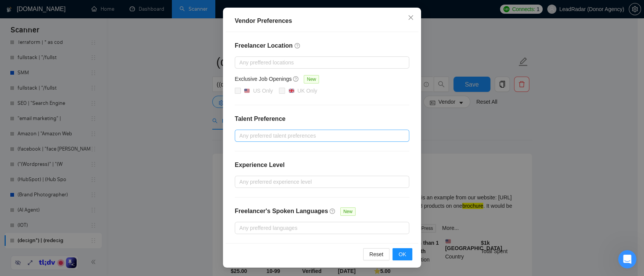
click at [360, 136] on div at bounding box center [318, 135] width 163 height 9
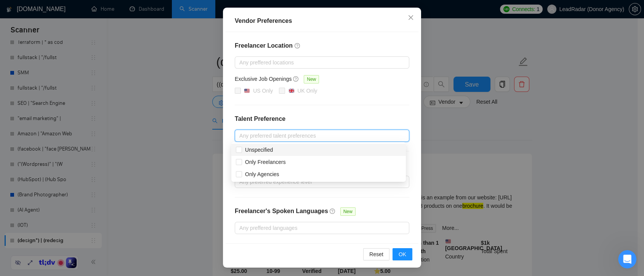
click at [312, 115] on h4 "Talent Preference" at bounding box center [322, 118] width 175 height 9
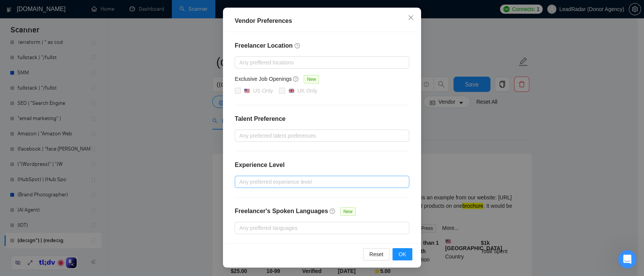
click at [280, 176] on div "Any preferred experience level" at bounding box center [322, 182] width 175 height 12
click at [308, 159] on div "Freelancer Location Any preffered locations Exclusive Job Openings New US Only …" at bounding box center [322, 137] width 193 height 211
click at [272, 227] on div at bounding box center [318, 227] width 163 height 9
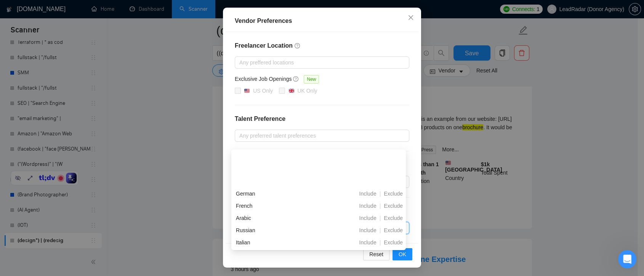
scroll to position [42, 0]
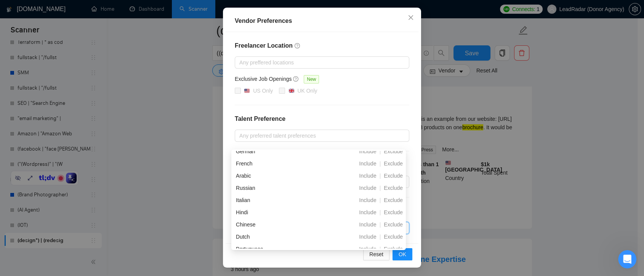
click at [353, 114] on h4 "Talent Preference" at bounding box center [322, 118] width 175 height 9
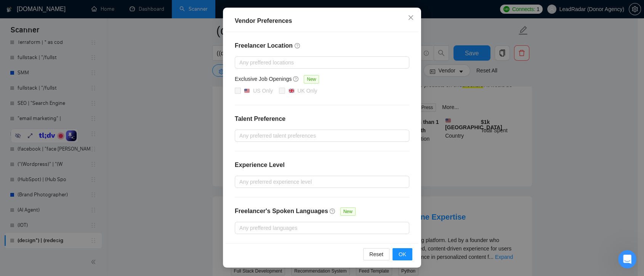
scroll to position [169, 0]
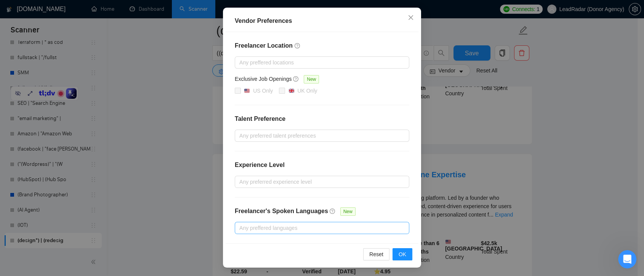
click at [333, 232] on div "Any preffered languages" at bounding box center [322, 228] width 175 height 12
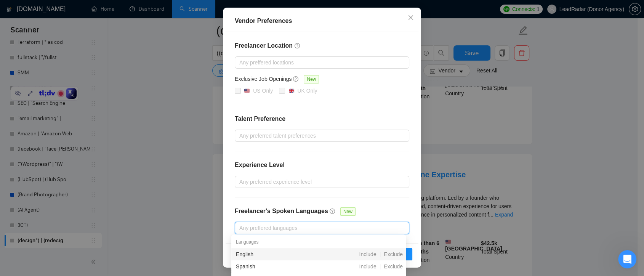
scroll to position [127, 0]
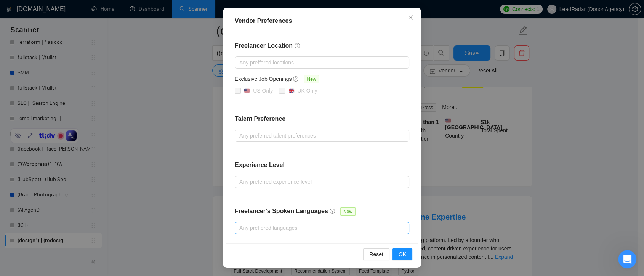
click at [329, 230] on div at bounding box center [318, 227] width 163 height 9
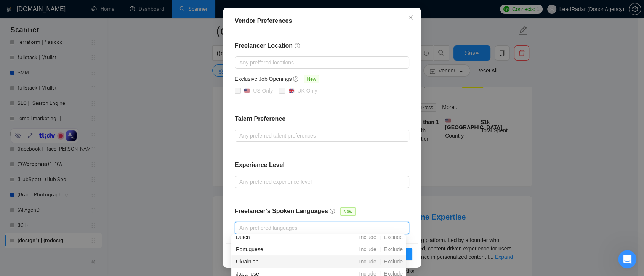
scroll to position [169, 0]
click at [394, 204] on div "Freelancer Location Any preffered locations Exclusive Job Openings New US Only …" at bounding box center [322, 137] width 193 height 211
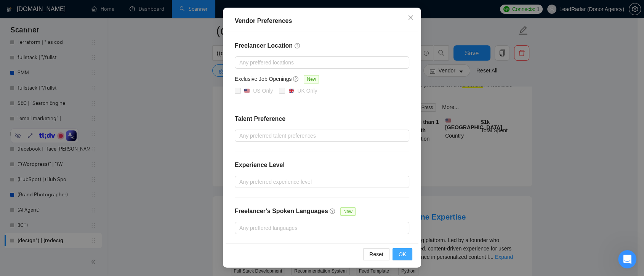
click at [402, 253] on span "OK" at bounding box center [403, 254] width 8 height 8
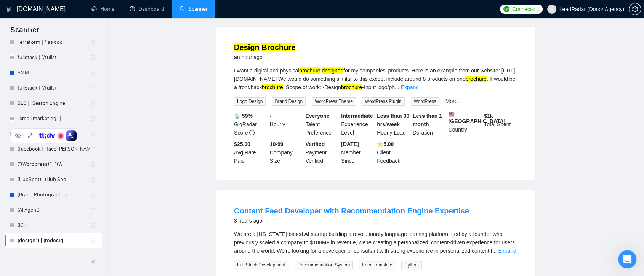
scroll to position [0, 0]
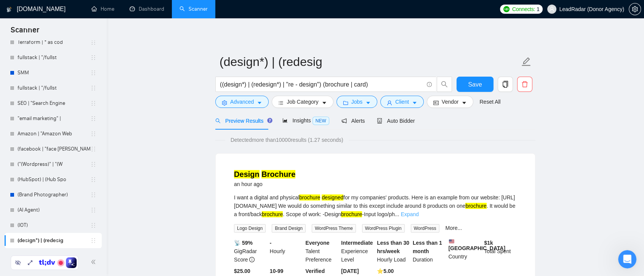
click at [419, 213] on link "Expand" at bounding box center [410, 214] width 18 height 6
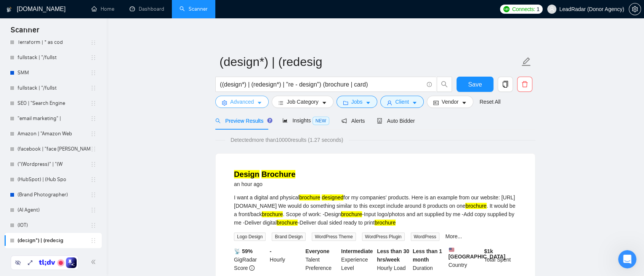
click at [261, 105] on icon "caret-down" at bounding box center [259, 102] width 5 height 5
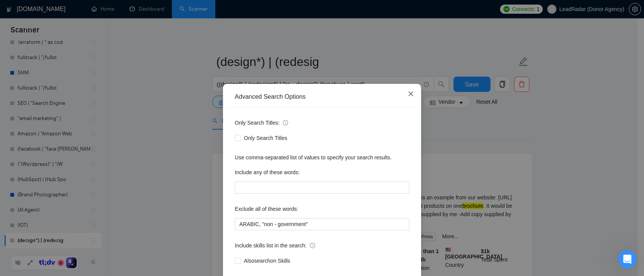
click at [408, 91] on icon "close" at bounding box center [411, 94] width 6 height 6
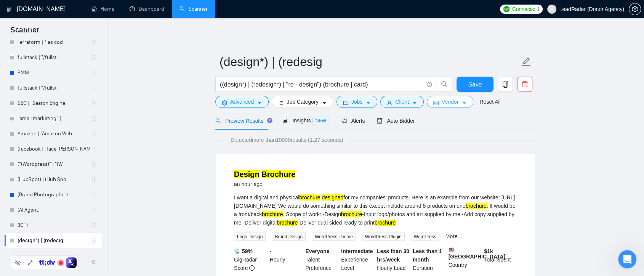
click at [447, 103] on span "Vendor" at bounding box center [450, 102] width 17 height 8
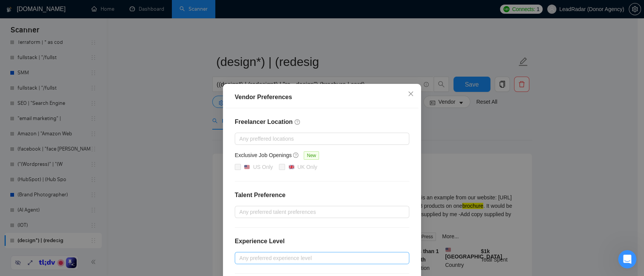
scroll to position [76, 0]
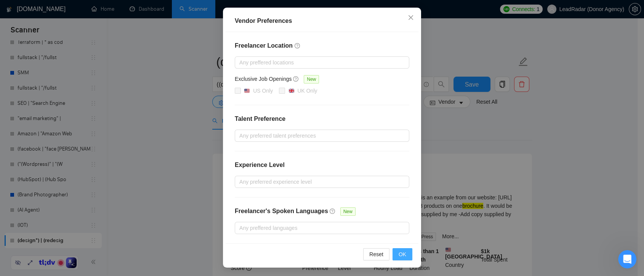
click at [402, 255] on span "OK" at bounding box center [403, 254] width 8 height 8
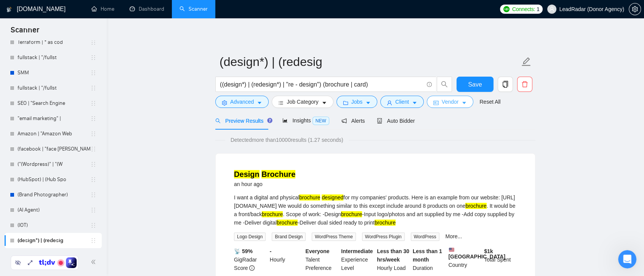
scroll to position [0, 0]
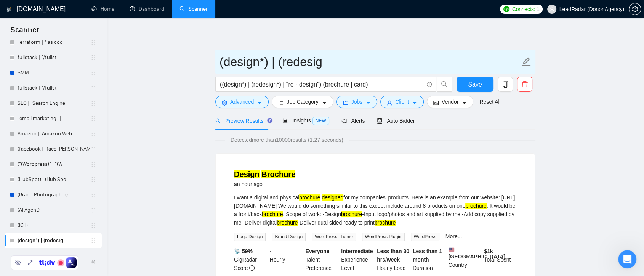
click at [526, 63] on icon "edit" at bounding box center [526, 61] width 9 height 9
drag, startPoint x: 326, startPoint y: 63, endPoint x: 211, endPoint y: 63, distance: 115.5
type input "Example"
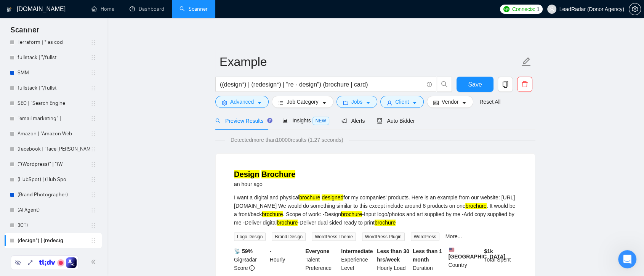
click at [480, 136] on div "Detected more than 10000 results (1.27 seconds)" at bounding box center [375, 140] width 320 height 8
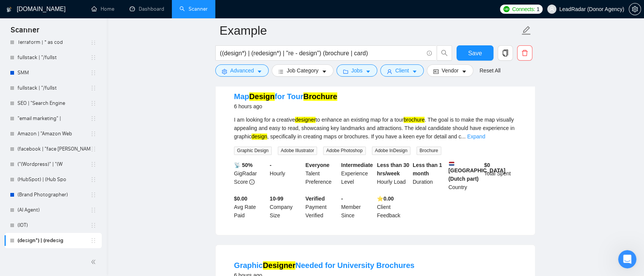
scroll to position [1058, 0]
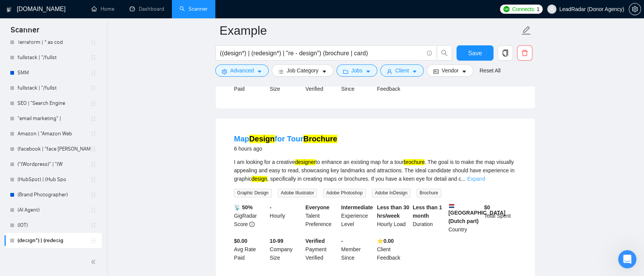
click at [485, 176] on link "Expand" at bounding box center [476, 179] width 18 height 6
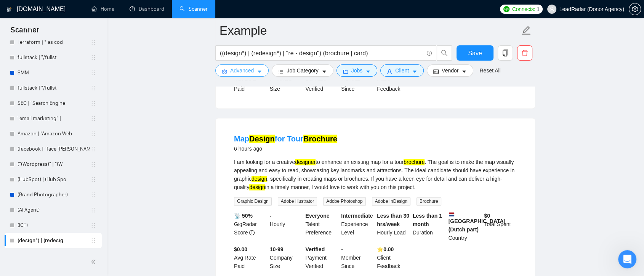
click at [240, 73] on span "Advanced" at bounding box center [242, 70] width 24 height 8
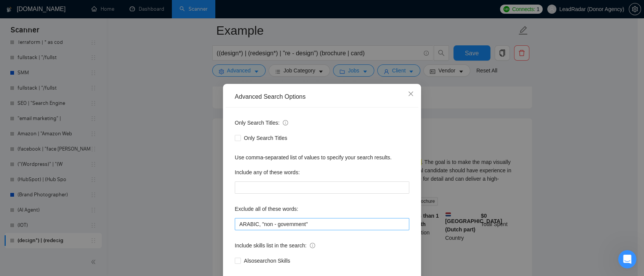
scroll to position [41, 0]
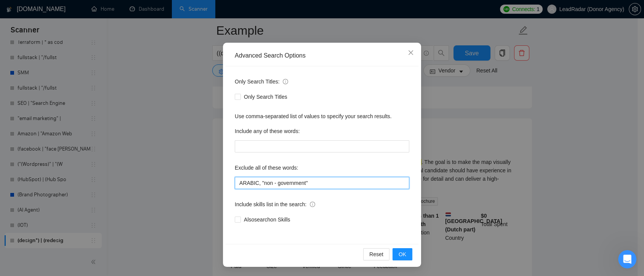
click at [317, 180] on input "ARABIC, "non - government"" at bounding box center [322, 183] width 175 height 12
click at [404, 56] on span "Close" at bounding box center [411, 53] width 21 height 21
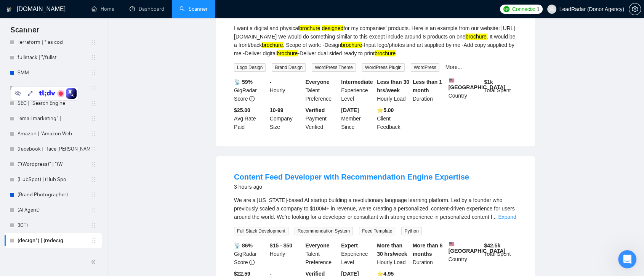
scroll to position [0, 0]
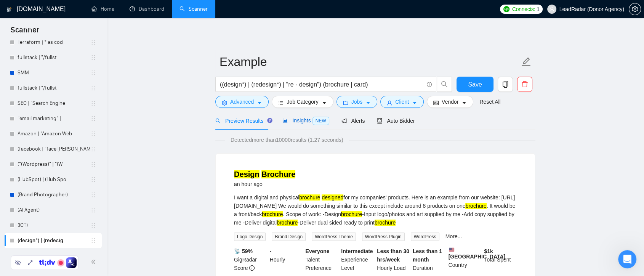
click at [295, 122] on span "Insights NEW" at bounding box center [305, 120] width 46 height 6
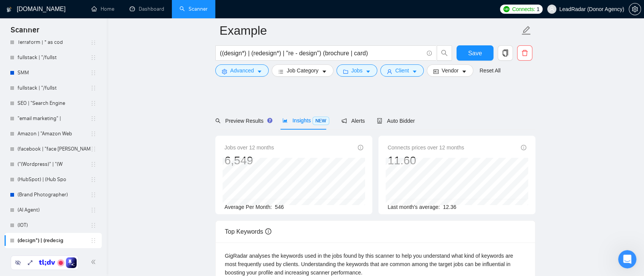
scroll to position [42, 0]
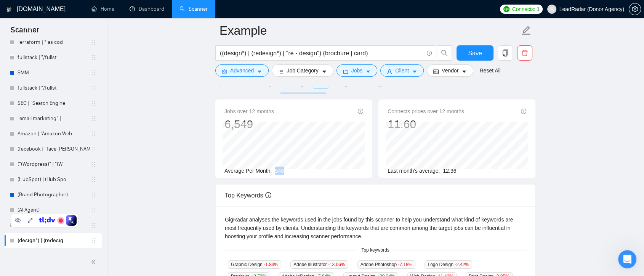
drag, startPoint x: 285, startPoint y: 170, endPoint x: 271, endPoint y: 169, distance: 13.7
click at [271, 169] on div "Average Per Month: 546" at bounding box center [293, 171] width 139 height 8
click at [291, 172] on div "Average Per Month: 546" at bounding box center [293, 171] width 139 height 8
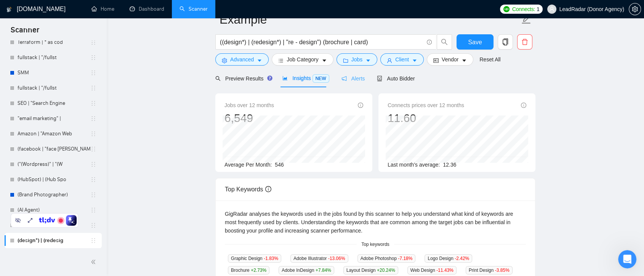
scroll to position [0, 0]
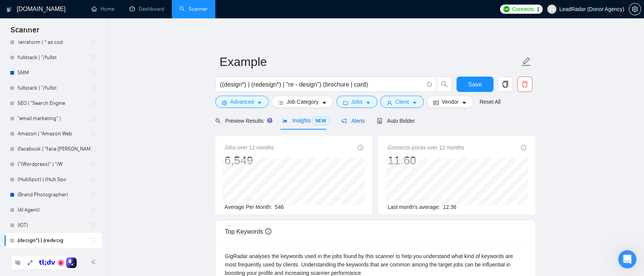
click at [351, 121] on span "Alerts" at bounding box center [353, 121] width 24 height 6
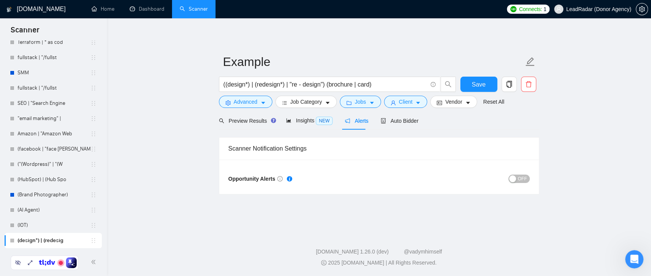
click at [524, 177] on span "OFF" at bounding box center [522, 179] width 9 height 8
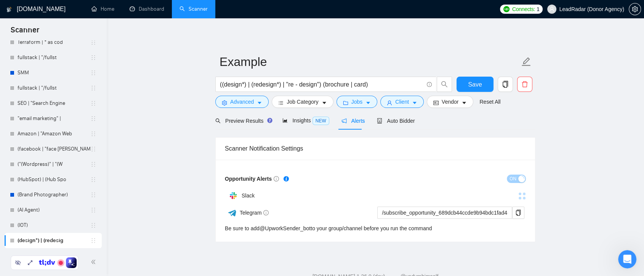
scroll to position [24, 0]
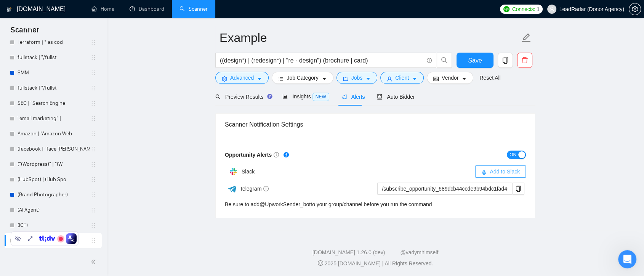
click at [494, 172] on span "Add to Slack" at bounding box center [505, 171] width 30 height 8
click at [421, 189] on input "/subscribe_opportunity_689dcb44ccde9b94bdc1fad4@UpworkSender_bot" at bounding box center [444, 189] width 135 height 12
click at [399, 97] on span "Auto Bidder" at bounding box center [396, 97] width 38 height 6
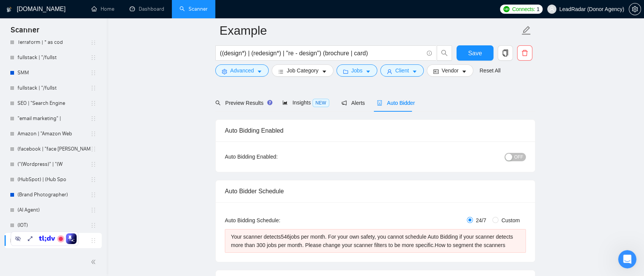
scroll to position [66, 0]
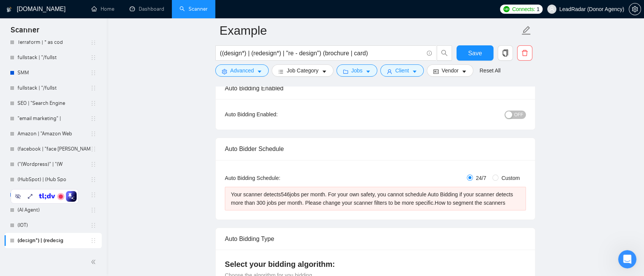
click at [499, 177] on span "Custom" at bounding box center [510, 178] width 24 height 8
click at [498, 177] on input "Custom" at bounding box center [495, 178] width 6 height 6
radio input "true"
radio input "false"
checkbox input "true"
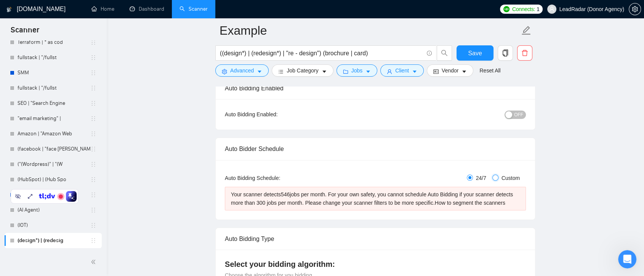
checkbox input "true"
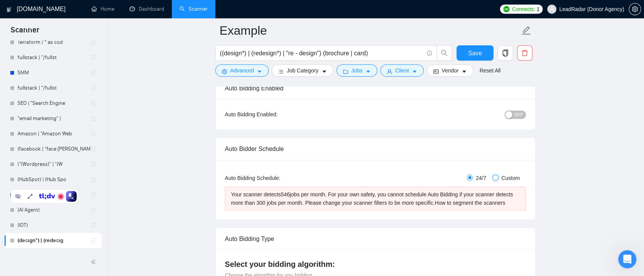
checkbox input "true"
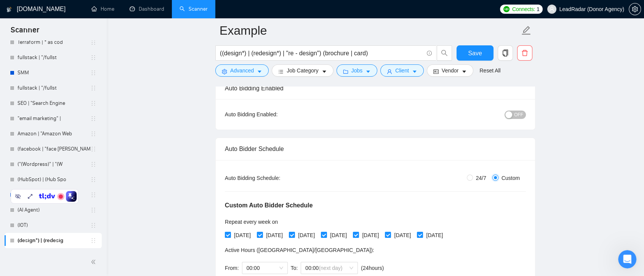
scroll to position [109, 0]
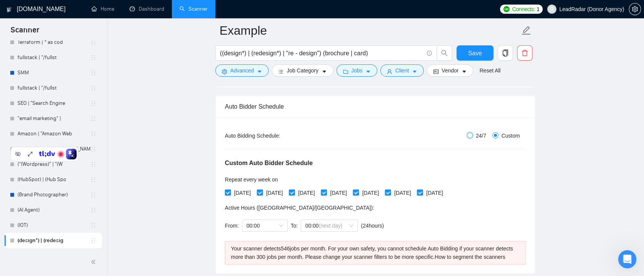
click at [473, 136] on input "24/7" at bounding box center [470, 135] width 6 height 6
radio input "true"
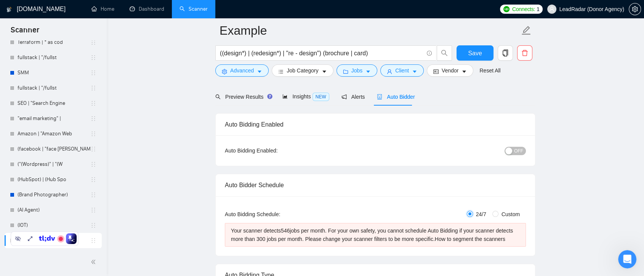
scroll to position [66, 0]
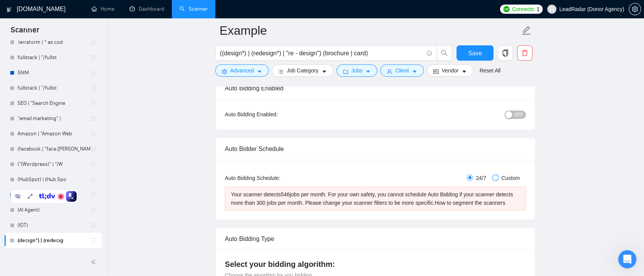
click at [496, 175] on input "Custom" at bounding box center [495, 178] width 6 height 6
radio input "true"
radio input "false"
checkbox input "true"
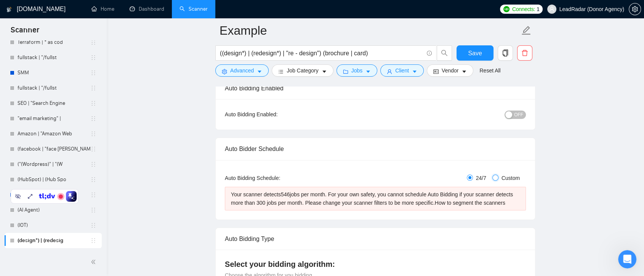
checkbox input "true"
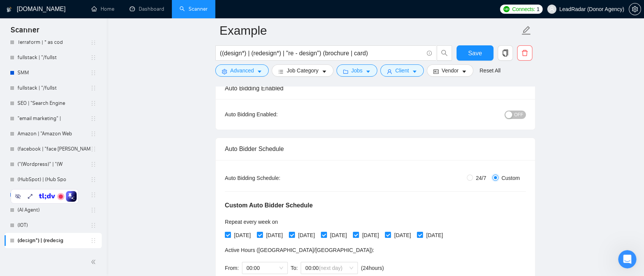
scroll to position [151, 0]
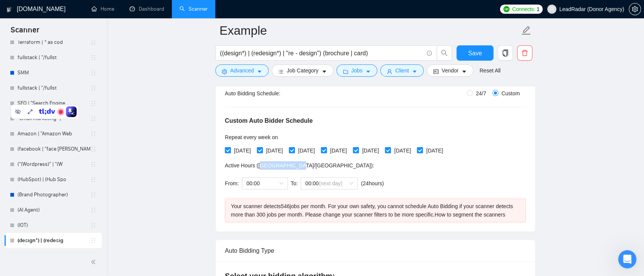
drag, startPoint x: 260, startPoint y: 165, endPoint x: 293, endPoint y: 165, distance: 33.2
click at [293, 165] on span "Active Hours ( [GEOGRAPHIC_DATA]/[GEOGRAPHIC_DATA] ):" at bounding box center [299, 165] width 149 height 6
click at [317, 165] on div "Active Hours ( [GEOGRAPHIC_DATA]/[GEOGRAPHIC_DATA] ):" at bounding box center [306, 165] width 162 height 8
click at [222, 167] on div "Auto Bidding Type: Automated (recommended) Semi-automated Auto Bidding Schedule…" at bounding box center [375, 153] width 319 height 156
drag, startPoint x: 295, startPoint y: 165, endPoint x: 223, endPoint y: 166, distance: 72.8
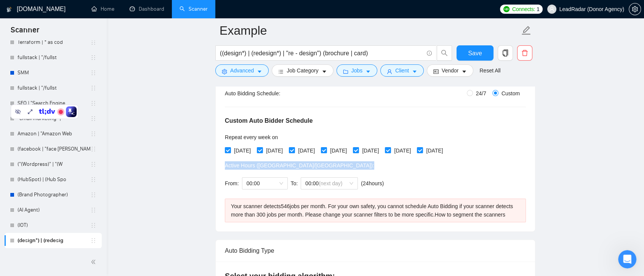
click at [223, 166] on div "Auto Bidding Type: Automated (recommended) Semi-automated Auto Bidding Schedule…" at bounding box center [375, 153] width 319 height 156
click at [319, 166] on div "Active Hours ( [GEOGRAPHIC_DATA]/[GEOGRAPHIC_DATA] ):" at bounding box center [306, 165] width 162 height 8
drag, startPoint x: 303, startPoint y: 164, endPoint x: 221, endPoint y: 163, distance: 81.2
click at [221, 163] on div "Auto Bidding Type: Automated (recommended) Semi-automated Auto Bidding Schedule…" at bounding box center [375, 153] width 319 height 156
click at [473, 93] on span "24/7" at bounding box center [481, 93] width 16 height 8
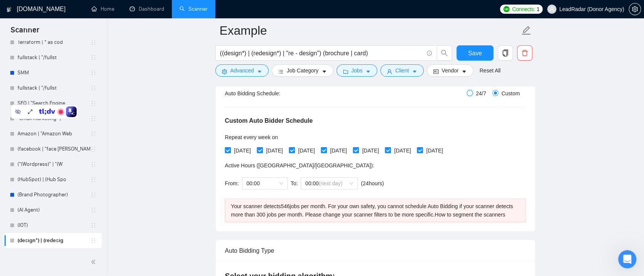
click at [473, 93] on input "24/7" at bounding box center [470, 93] width 6 height 6
radio input "true"
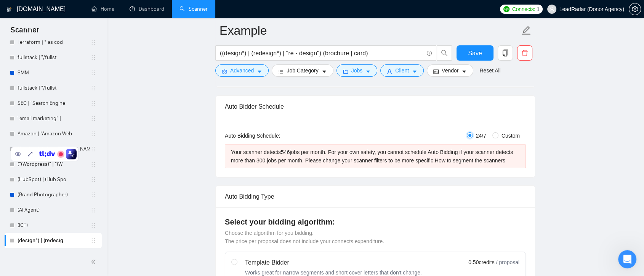
scroll to position [66, 0]
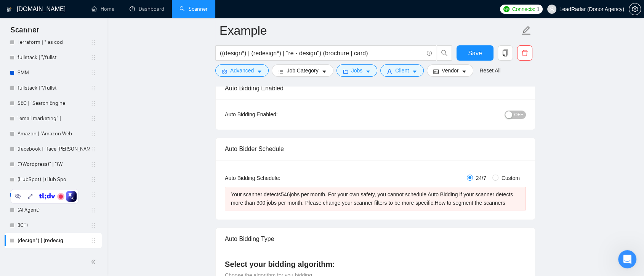
click at [498, 176] on span "Custom" at bounding box center [510, 178] width 24 height 8
click at [498, 176] on input "Custom" at bounding box center [495, 178] width 6 height 6
radio input "true"
radio input "false"
checkbox input "true"
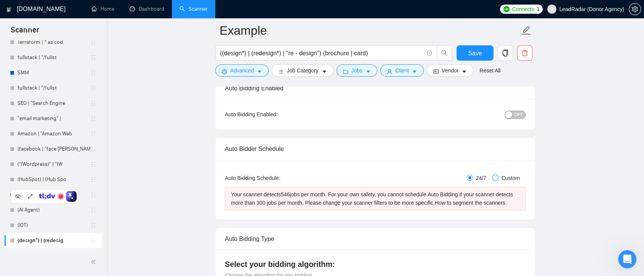
checkbox input "true"
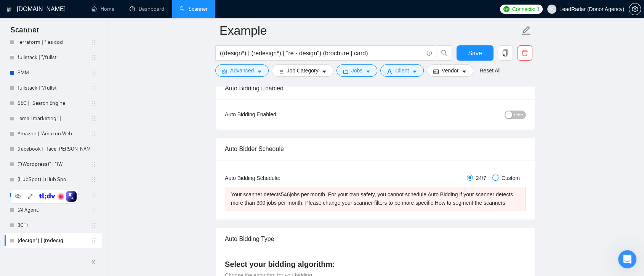
checkbox input "true"
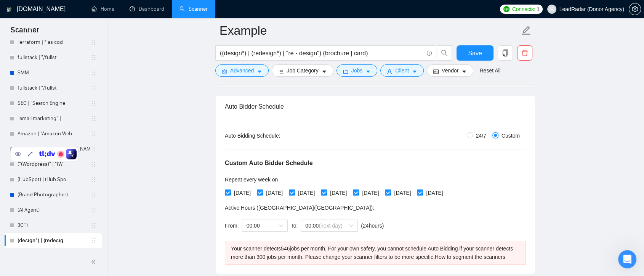
scroll to position [151, 0]
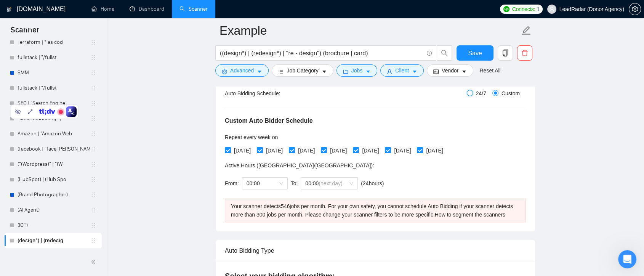
click at [472, 91] on input "24/7" at bounding box center [470, 93] width 6 height 6
radio input "true"
radio input "false"
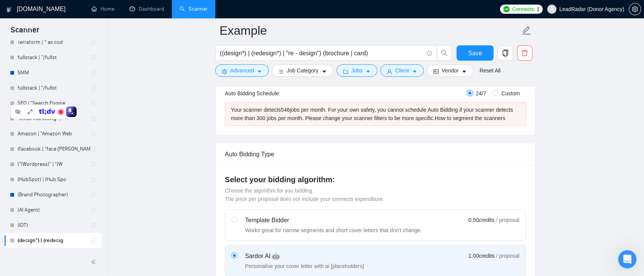
scroll to position [66, 0]
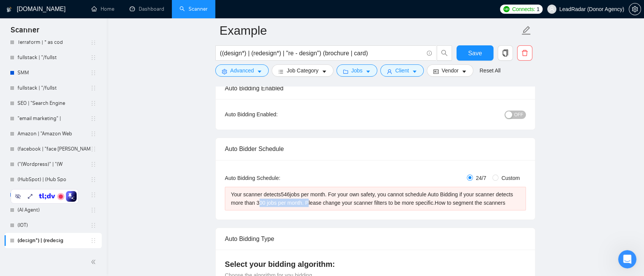
drag, startPoint x: 256, startPoint y: 203, endPoint x: 305, endPoint y: 204, distance: 48.8
click at [305, 204] on div "Your scanner detects 546 jobs per month. For your own safety, you cannot schedu…" at bounding box center [375, 198] width 289 height 17
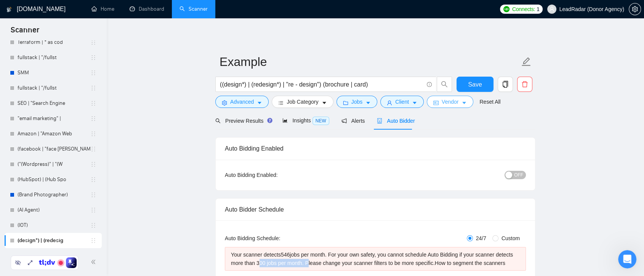
click at [447, 103] on span "Vendor" at bounding box center [450, 102] width 17 height 8
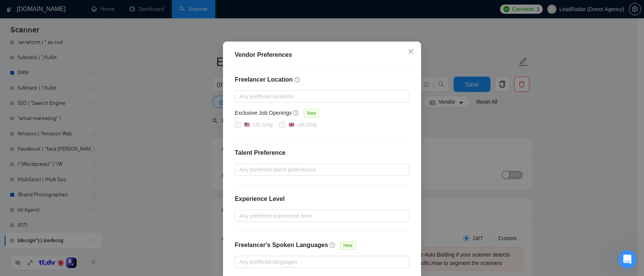
scroll to position [76, 0]
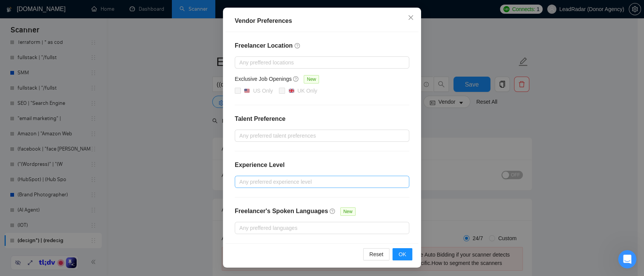
click at [306, 183] on div at bounding box center [318, 181] width 163 height 9
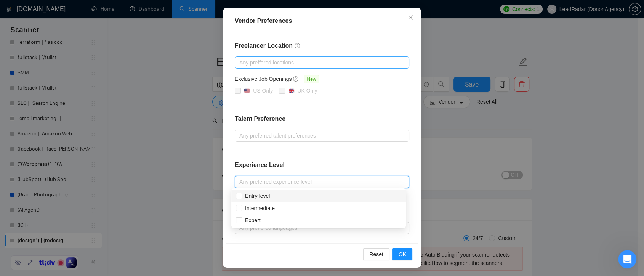
click at [351, 63] on div at bounding box center [318, 62] width 163 height 9
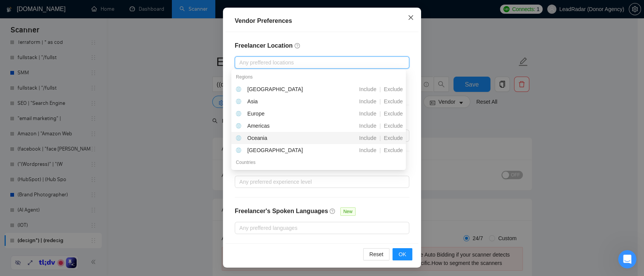
click at [407, 21] on span "Close" at bounding box center [411, 18] width 21 height 21
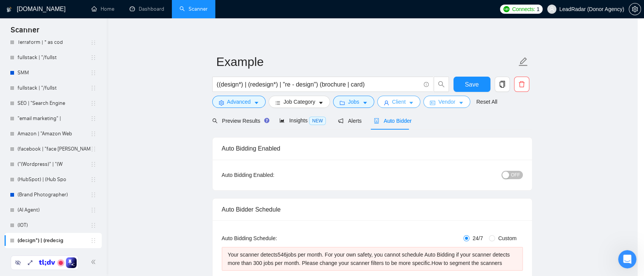
scroll to position [0, 0]
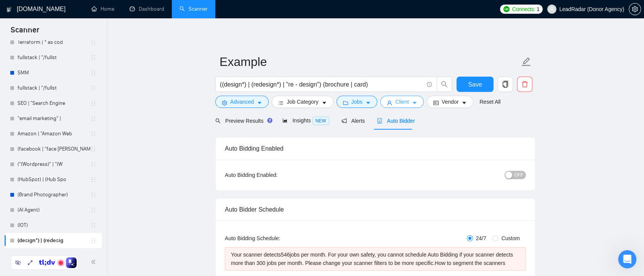
click at [406, 105] on span "Client" at bounding box center [402, 102] width 14 height 8
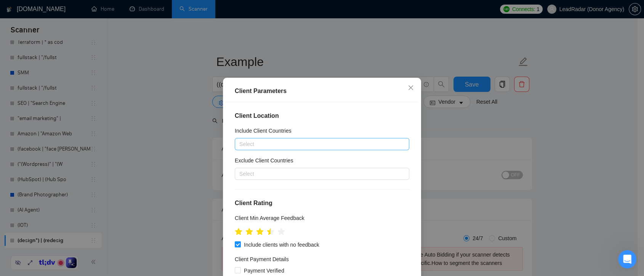
click at [292, 147] on div at bounding box center [318, 143] width 163 height 9
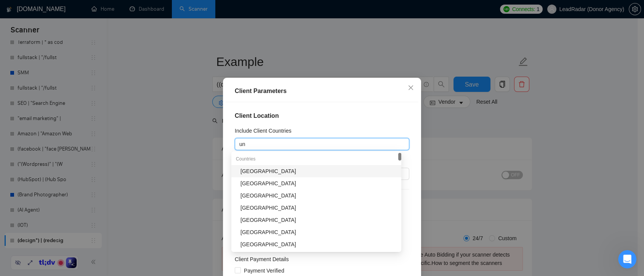
type input "u"
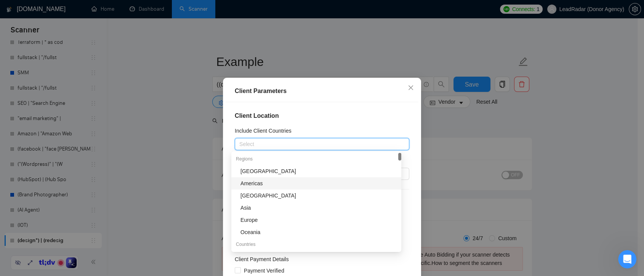
click at [299, 183] on div "Americas" at bounding box center [318, 183] width 156 height 8
click at [409, 215] on div "Client Location Include Client Countries [GEOGRAPHIC_DATA] [GEOGRAPHIC_DATA] Ex…" at bounding box center [322, 198] width 193 height 193
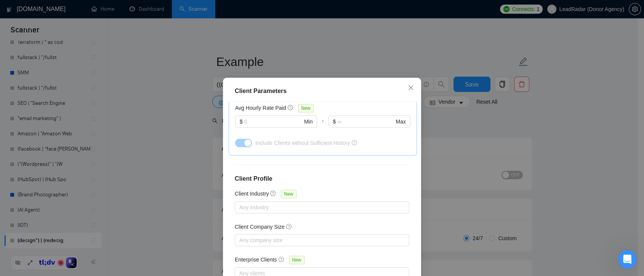
scroll to position [42, 0]
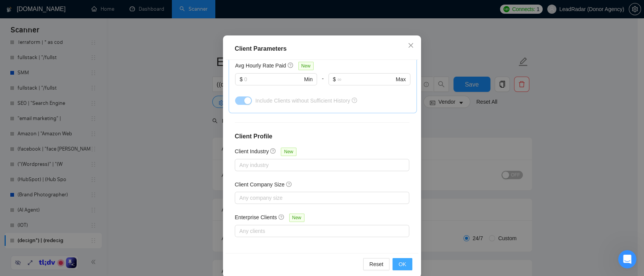
click at [399, 266] on span "OK" at bounding box center [403, 264] width 8 height 8
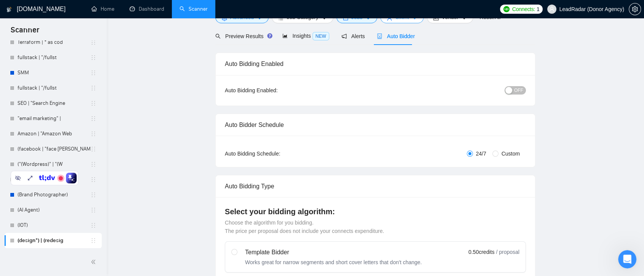
scroll to position [0, 0]
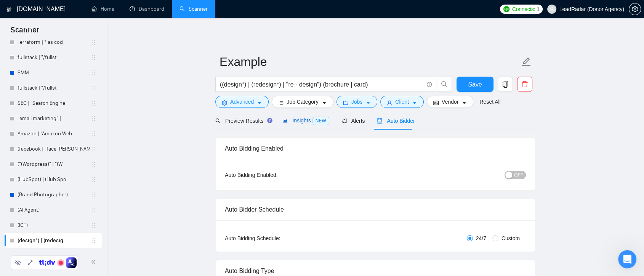
click at [301, 123] on span "Insights NEW" at bounding box center [305, 120] width 46 height 6
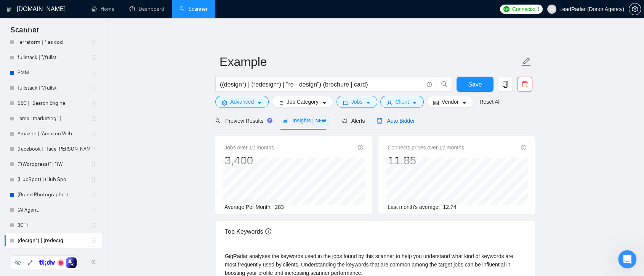
click at [390, 123] on span "Auto Bidder" at bounding box center [396, 121] width 38 height 6
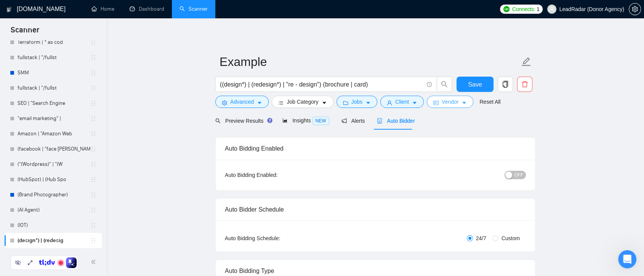
click at [454, 105] on span "Vendor" at bounding box center [450, 102] width 17 height 8
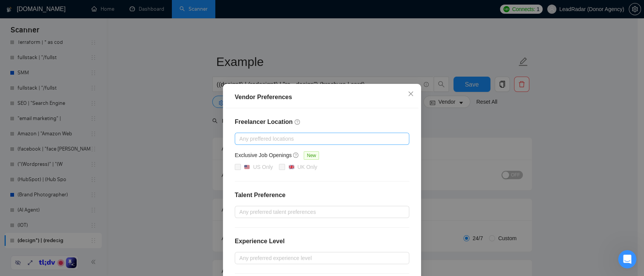
scroll to position [42, 0]
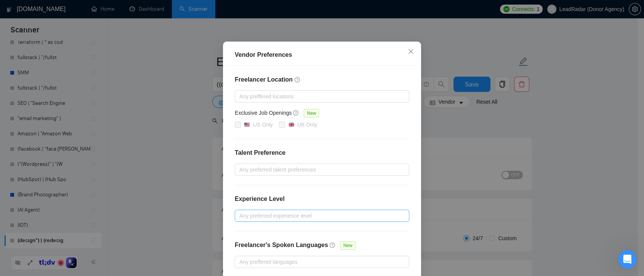
click at [262, 215] on div at bounding box center [318, 215] width 163 height 9
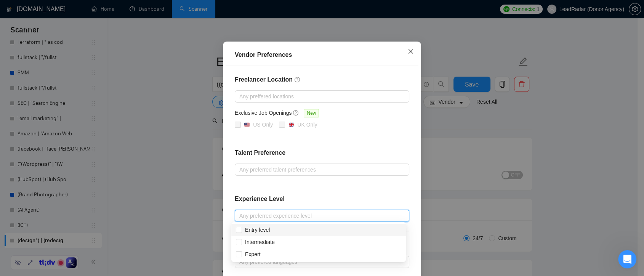
click at [409, 51] on icon "close" at bounding box center [411, 51] width 6 height 6
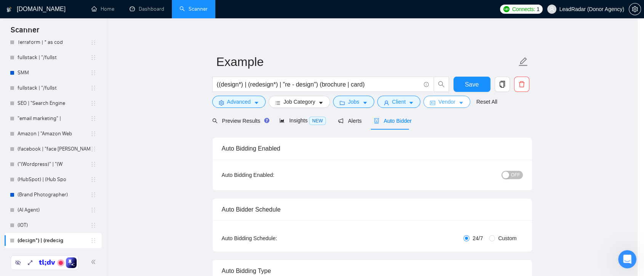
scroll to position [0, 0]
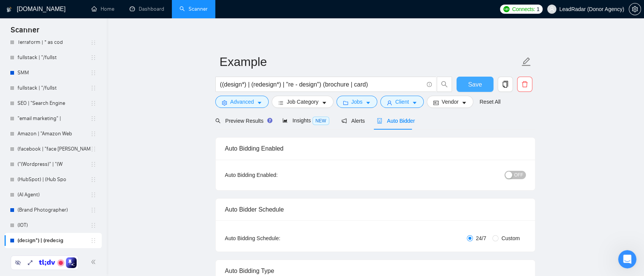
click at [474, 83] on span "Save" at bounding box center [475, 85] width 14 height 10
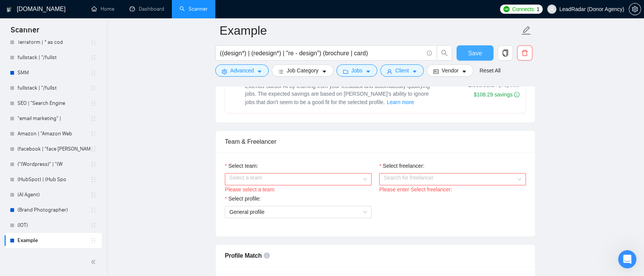
scroll to position [381, 0]
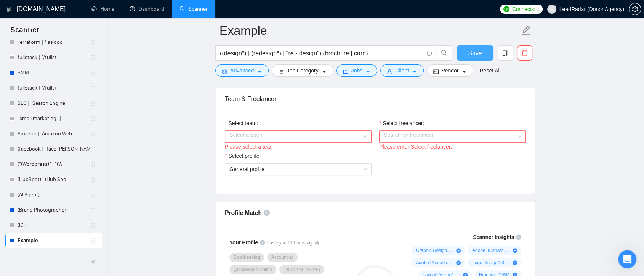
click at [363, 135] on div "Select a team" at bounding box center [298, 136] width 147 height 12
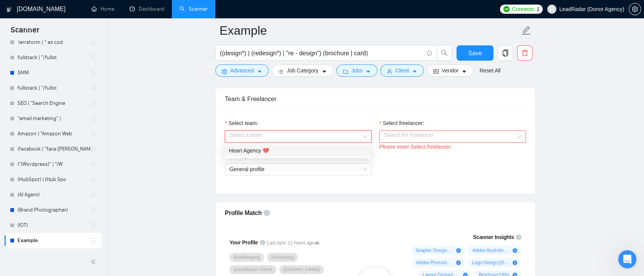
click at [340, 151] on div "Heart Agency 💔" at bounding box center [298, 150] width 138 height 8
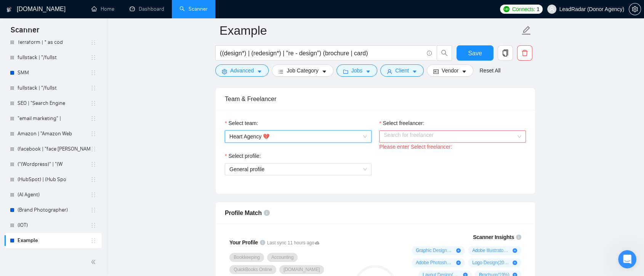
click at [448, 134] on input "Select freelancer:" at bounding box center [450, 136] width 132 height 11
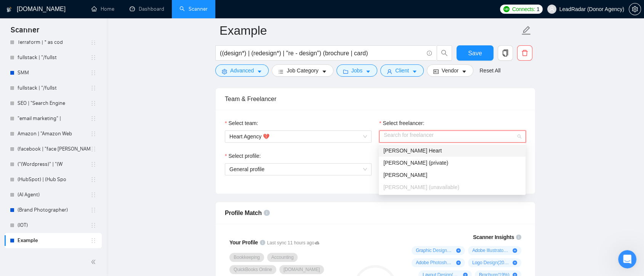
click at [435, 152] on div "[PERSON_NAME] Heart" at bounding box center [452, 150] width 138 height 8
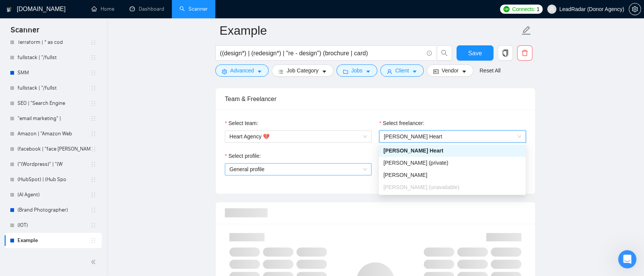
click at [359, 168] on span "General profile" at bounding box center [298, 168] width 138 height 11
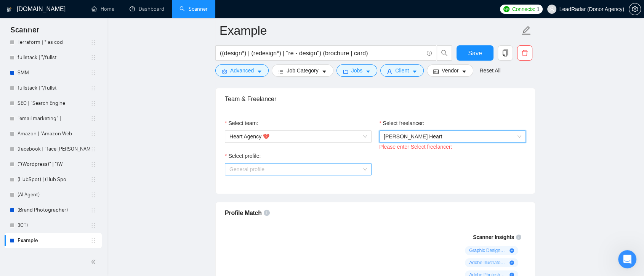
click at [361, 170] on span "General profile" at bounding box center [298, 168] width 138 height 11
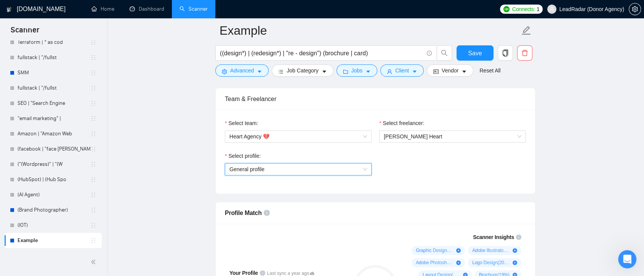
click at [356, 170] on span "General profile" at bounding box center [298, 168] width 138 height 11
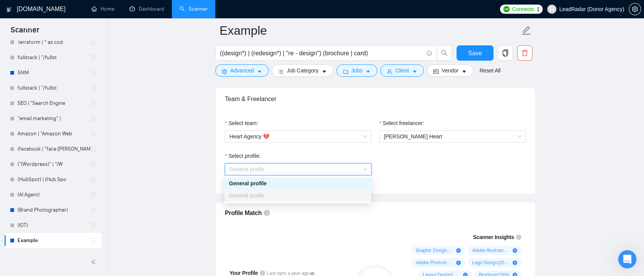
click at [387, 178] on div "Select profile: General profile" at bounding box center [375, 168] width 309 height 33
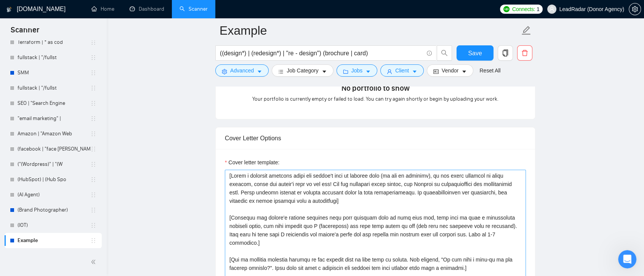
scroll to position [805, 0]
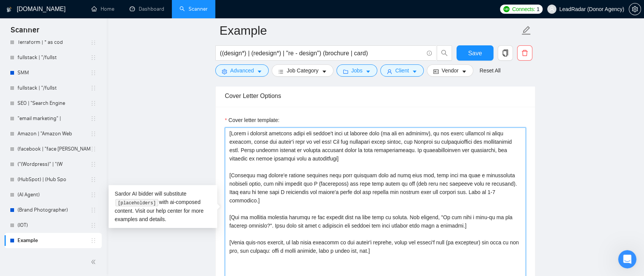
drag, startPoint x: 346, startPoint y: 161, endPoint x: 225, endPoint y: 130, distance: 125.3
click at [225, 130] on textarea "Cover letter template:" at bounding box center [375, 212] width 301 height 171
click at [370, 163] on textarea "Cover letter template:" at bounding box center [375, 212] width 301 height 171
drag, startPoint x: 230, startPoint y: 131, endPoint x: 390, endPoint y: 245, distance: 196.2
click at [390, 245] on textarea "Cover letter template:" at bounding box center [375, 212] width 301 height 171
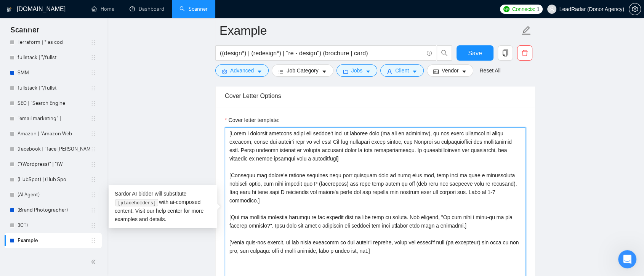
click at [391, 244] on textarea "Cover letter template:" at bounding box center [375, 212] width 301 height 171
drag, startPoint x: 390, startPoint y: 243, endPoint x: 229, endPoint y: 123, distance: 201.1
click at [228, 122] on div "Cover letter template:" at bounding box center [375, 207] width 301 height 183
click at [389, 255] on textarea "Cover letter template:" at bounding box center [375, 212] width 301 height 171
drag, startPoint x: 340, startPoint y: 157, endPoint x: 220, endPoint y: 130, distance: 123.4
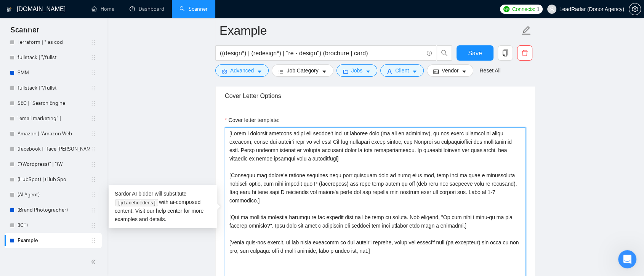
click at [220, 130] on div "Cover letter template:" at bounding box center [375, 212] width 319 height 210
click at [348, 164] on textarea "Cover letter template:" at bounding box center [375, 212] width 301 height 171
drag, startPoint x: 345, startPoint y: 160, endPoint x: 222, endPoint y: 127, distance: 127.0
click at [222, 127] on div "Cover letter template:" at bounding box center [375, 212] width 319 height 210
click at [284, 166] on textarea "Cover letter template:" at bounding box center [375, 212] width 301 height 171
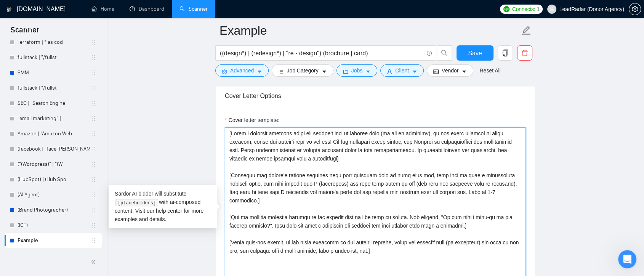
paste textarea "[Write a personal greeting using the client's name or company name (if any is p…"
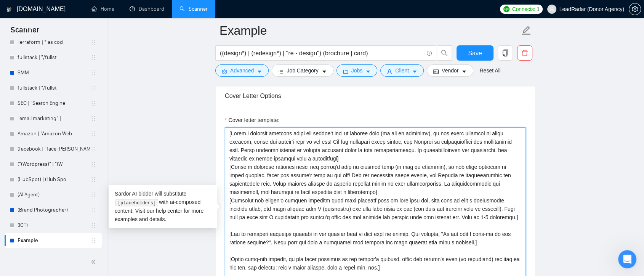
drag, startPoint x: 340, startPoint y: 189, endPoint x: 231, endPoint y: 167, distance: 111.2
click at [231, 167] on textarea "Cover letter template:" at bounding box center [375, 212] width 301 height 171
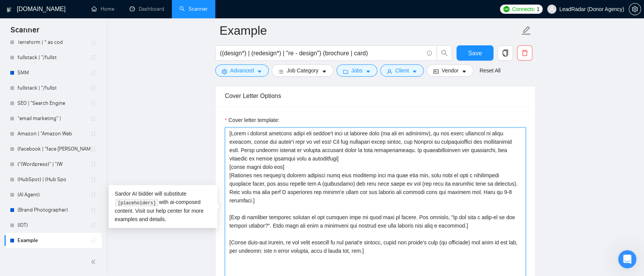
drag, startPoint x: 288, startPoint y: 165, endPoint x: 226, endPoint y: 128, distance: 72.6
click at [226, 128] on textarea "Cover letter template:" at bounding box center [375, 212] width 301 height 171
drag, startPoint x: 381, startPoint y: 240, endPoint x: 226, endPoint y: 118, distance: 198.1
click at [226, 118] on div "Cover letter template:" at bounding box center [375, 207] width 301 height 183
click at [402, 249] on textarea "Cover letter template:" at bounding box center [375, 212] width 301 height 171
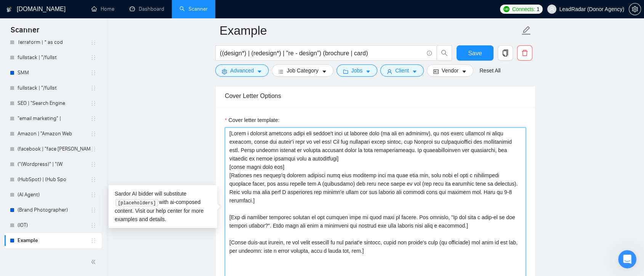
drag, startPoint x: 388, startPoint y: 242, endPoint x: 345, endPoint y: 229, distance: 44.2
click at [345, 229] on textarea "Cover letter template:" at bounding box center [375, 212] width 301 height 171
click at [396, 249] on textarea "Cover letter template:" at bounding box center [375, 212] width 301 height 171
drag, startPoint x: 383, startPoint y: 244, endPoint x: 220, endPoint y: 128, distance: 200.9
click at [220, 128] on div "Cover letter template:" at bounding box center [375, 212] width 319 height 210
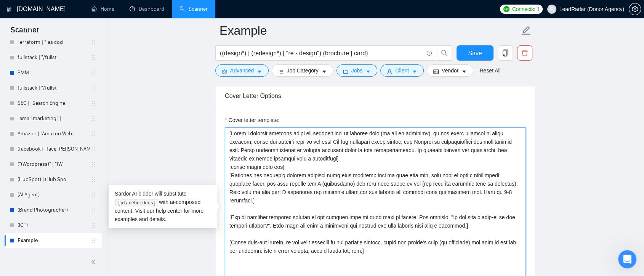
click at [409, 254] on textarea "Cover letter template:" at bounding box center [375, 212] width 301 height 171
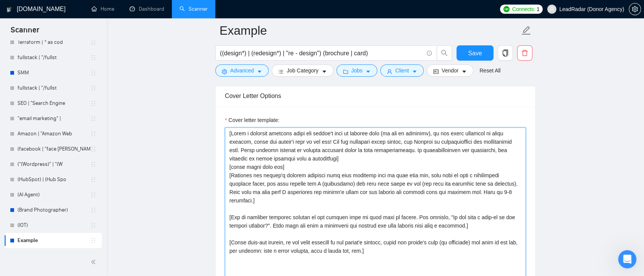
drag, startPoint x: 231, startPoint y: 131, endPoint x: 333, endPoint y: 160, distance: 106.0
click at [333, 160] on textarea "Cover letter template:" at bounding box center [375, 212] width 301 height 171
click at [343, 200] on textarea "Cover letter template:" at bounding box center [375, 212] width 301 height 171
drag, startPoint x: 470, startPoint y: 217, endPoint x: 226, endPoint y: 117, distance: 264.1
click at [226, 117] on div "Cover letter template:" at bounding box center [375, 207] width 301 height 183
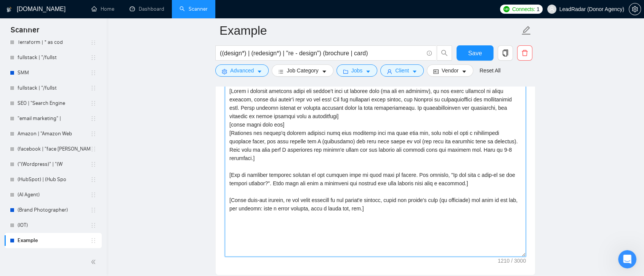
scroll to position [889, 0]
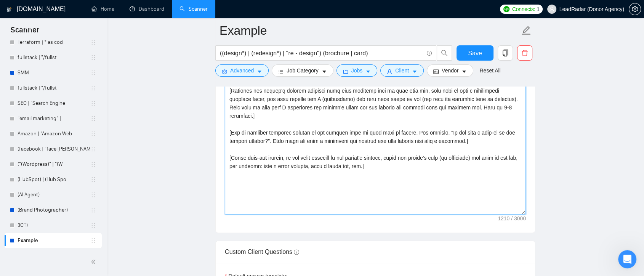
click at [399, 173] on textarea "Cover letter template:" at bounding box center [375, 128] width 301 height 171
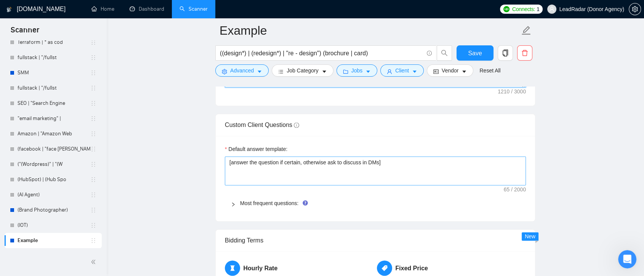
scroll to position [1058, 0]
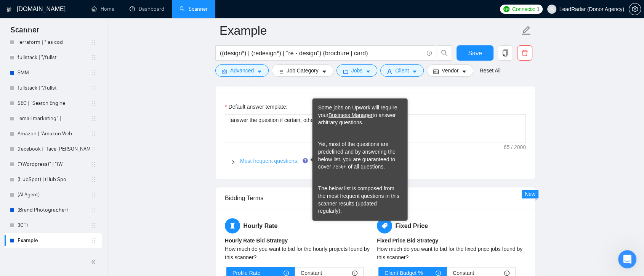
type textarea "[Write a personal greeting using the client's name or company name (if any is p…"
click at [296, 160] on link "Most frequent questions:" at bounding box center [269, 161] width 58 height 6
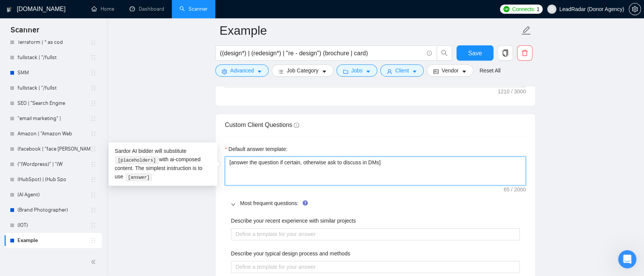
drag, startPoint x: 392, startPoint y: 165, endPoint x: 208, endPoint y: 151, distance: 184.3
click at [418, 168] on textarea "[answer the question if certain, otherwise ask to discuss in DMs]" at bounding box center [375, 170] width 301 height 29
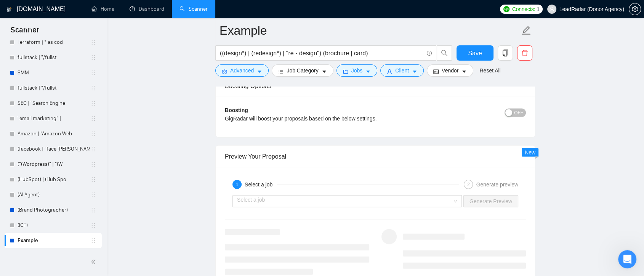
scroll to position [1736, 0]
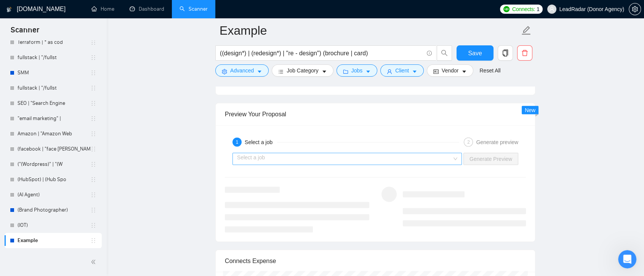
click at [410, 159] on input "search" at bounding box center [344, 158] width 215 height 11
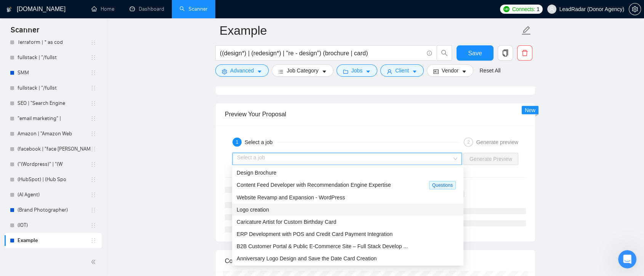
click at [335, 212] on div "Logo creation" at bounding box center [348, 209] width 222 height 8
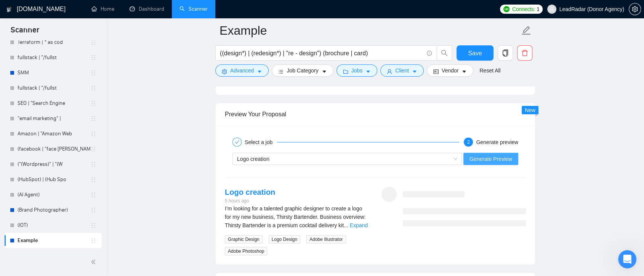
click at [484, 157] on span "Generate Preview" at bounding box center [491, 159] width 43 height 8
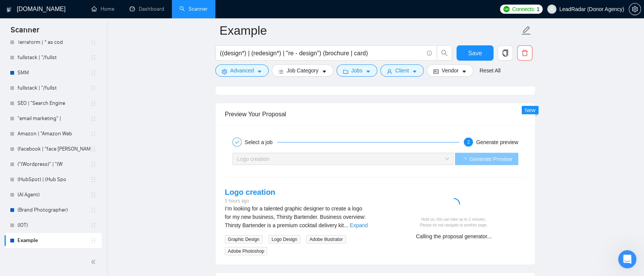
scroll to position [1821, 0]
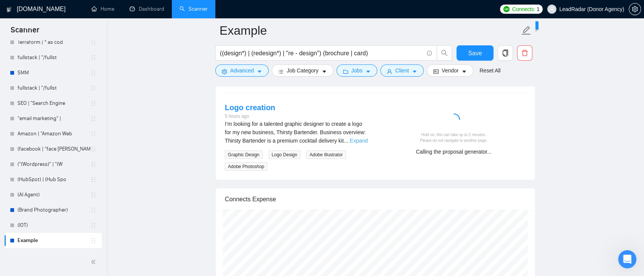
click at [361, 138] on link "Expand" at bounding box center [359, 141] width 18 height 6
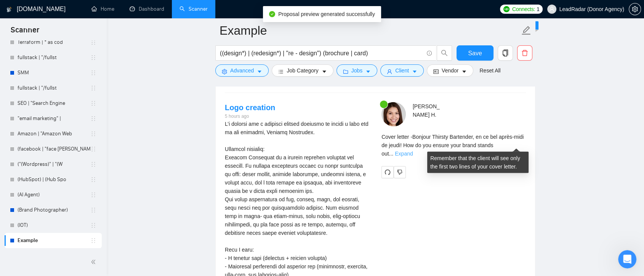
click at [413, 151] on link "Expand" at bounding box center [404, 154] width 18 height 6
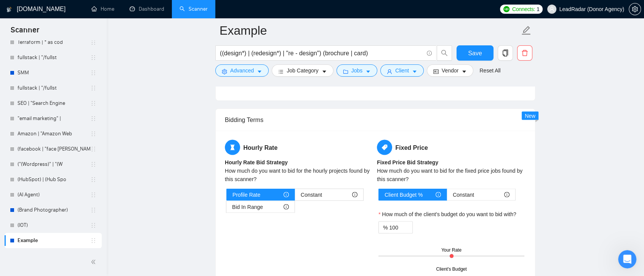
scroll to position [1524, 0]
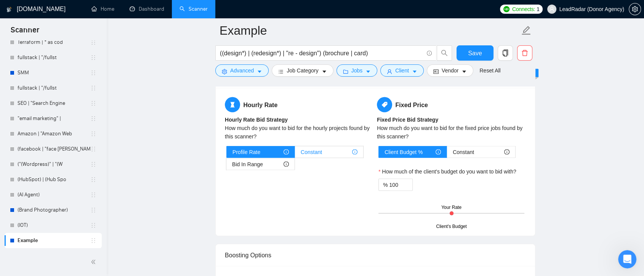
click at [325, 152] on div "Constant" at bounding box center [329, 151] width 57 height 11
click at [295, 154] on input "Constant" at bounding box center [295, 154] width 0 height 0
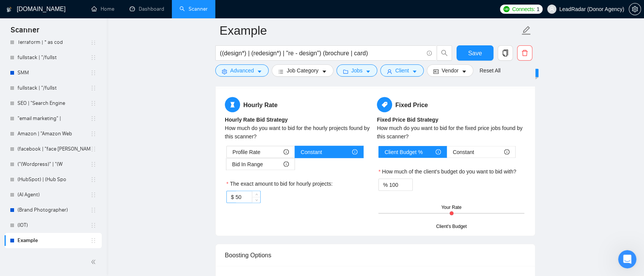
click at [249, 191] on input "50" at bounding box center [248, 196] width 25 height 11
click at [279, 165] on div "Bid In Range" at bounding box center [260, 164] width 57 height 11
click at [226, 166] on input "Bid In Range" at bounding box center [226, 166] width 0 height 0
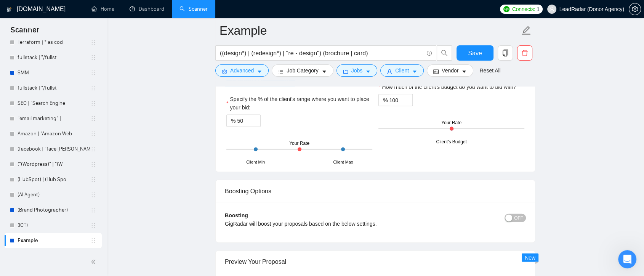
scroll to position [1567, 0]
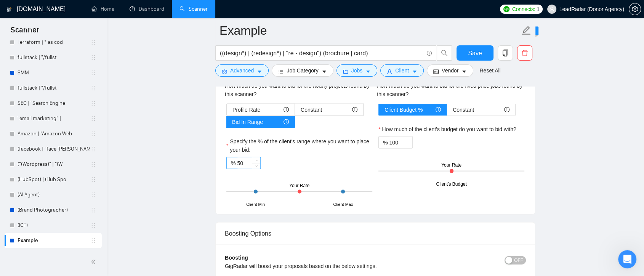
click at [244, 160] on input "50" at bounding box center [248, 162] width 23 height 11
type input "5"
type input "80"
click at [266, 109] on div "Profile Rate" at bounding box center [260, 109] width 56 height 11
click at [227, 112] on input "Profile Rate" at bounding box center [227, 112] width 0 height 0
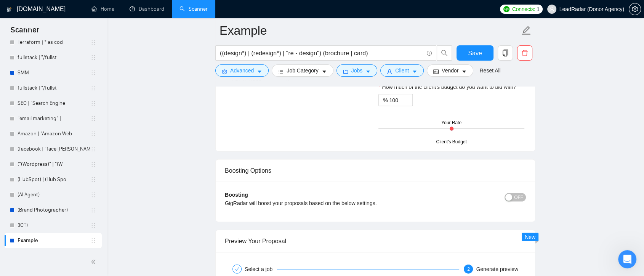
scroll to position [1651, 0]
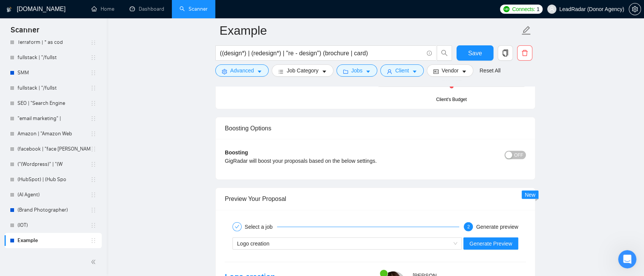
click at [521, 154] on span "OFF" at bounding box center [518, 155] width 9 height 8
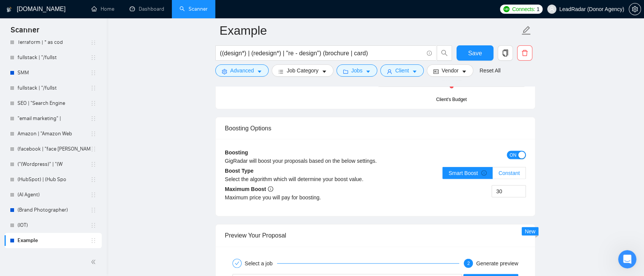
click at [513, 170] on span "Constant" at bounding box center [508, 173] width 21 height 6
click at [493, 175] on input "Constant" at bounding box center [493, 175] width 0 height 0
click at [509, 188] on input "30" at bounding box center [509, 191] width 34 height 11
type input "3"
type input "20"
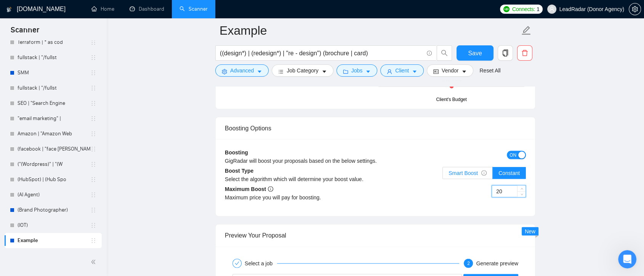
click at [476, 174] on span "Smart Boost" at bounding box center [468, 173] width 38 height 6
click at [443, 175] on input "Smart Boost" at bounding box center [443, 175] width 0 height 0
click at [505, 191] on input "20" at bounding box center [509, 191] width 34 height 11
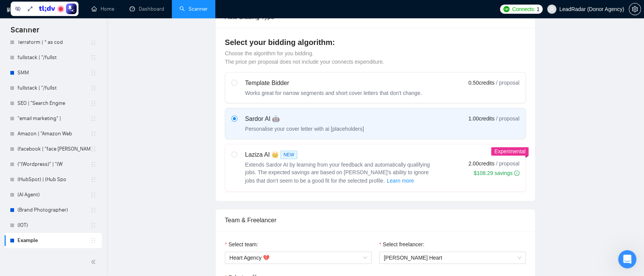
scroll to position [0, 0]
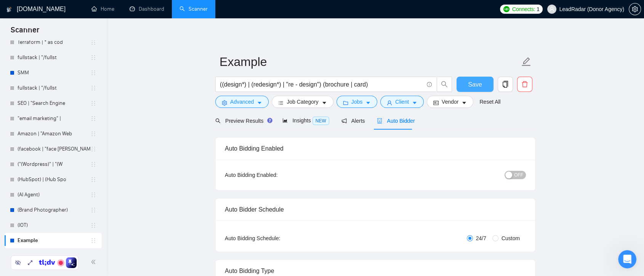
click at [478, 85] on span "Save" at bounding box center [475, 85] width 14 height 10
click at [244, 120] on span "Preview Results" at bounding box center [242, 121] width 55 height 6
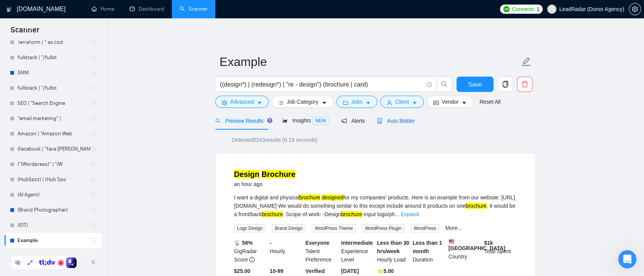
click at [396, 122] on span "Auto Bidder" at bounding box center [396, 121] width 38 height 6
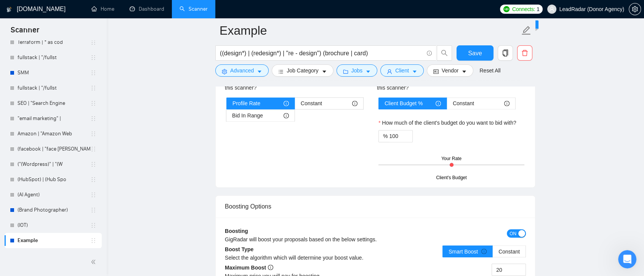
scroll to position [1313, 0]
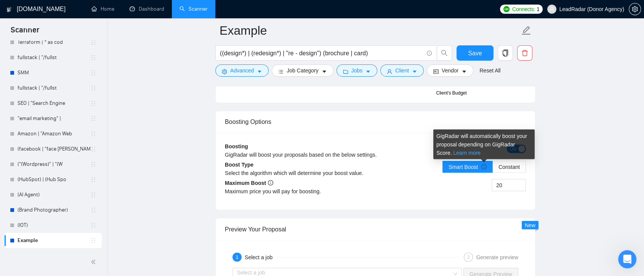
click at [461, 152] on link "Learn more" at bounding box center [466, 152] width 27 height 6
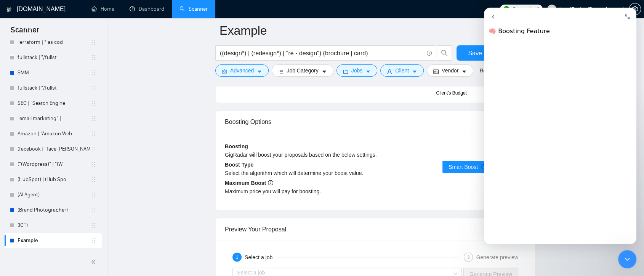
scroll to position [593, 0]
click at [463, 183] on div "20" at bounding box center [450, 189] width 151 height 21
click at [629, 260] on icon "Close Intercom Messenger" at bounding box center [627, 259] width 9 height 9
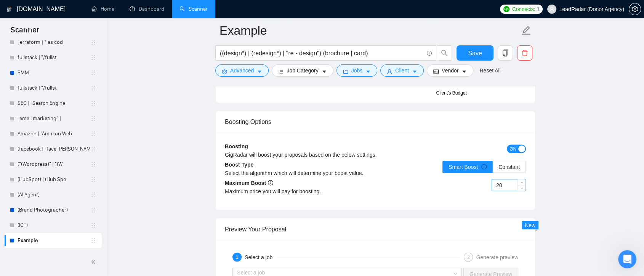
click at [509, 184] on input "20" at bounding box center [509, 184] width 34 height 11
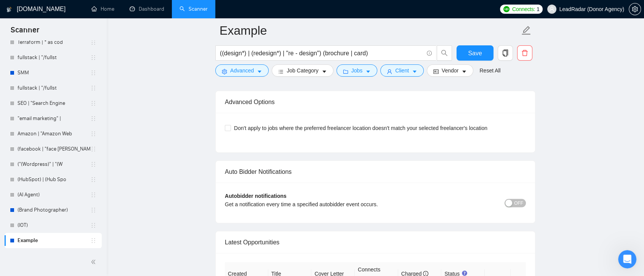
scroll to position [1694, 0]
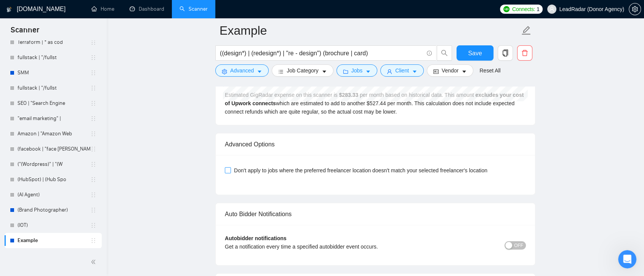
click at [229, 170] on span at bounding box center [228, 170] width 6 height 6
click at [229, 170] on input "Don't apply to jobs where the preferred freelancer location doesn't match your …" at bounding box center [227, 169] width 5 height 5
checkbox input "true"
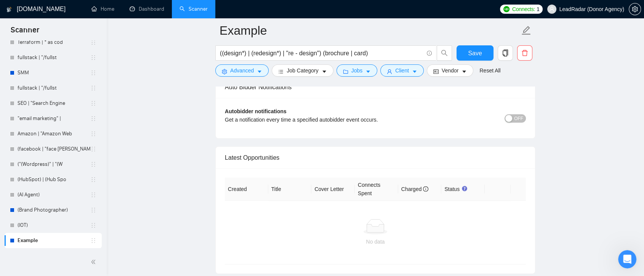
scroll to position [1778, 0]
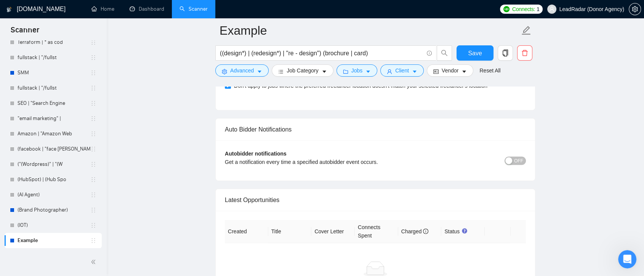
click at [514, 160] on button "OFF" at bounding box center [515, 161] width 21 height 8
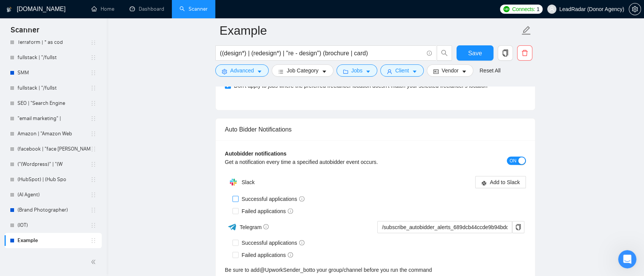
click at [236, 198] on input "Successful applications" at bounding box center [234, 198] width 5 height 5
checkbox input "true"
click at [236, 240] on input "Successful applications" at bounding box center [234, 242] width 5 height 5
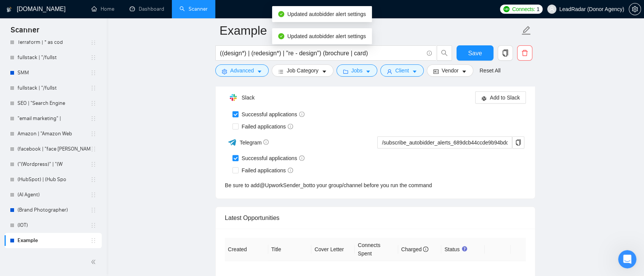
scroll to position [1821, 0]
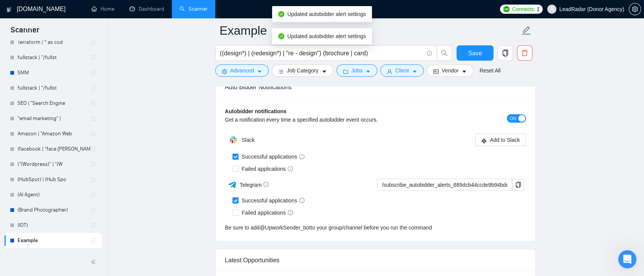
click at [235, 201] on span at bounding box center [235, 200] width 6 height 6
click at [235, 201] on input "Successful applications" at bounding box center [234, 199] width 5 height 5
checkbox input "false"
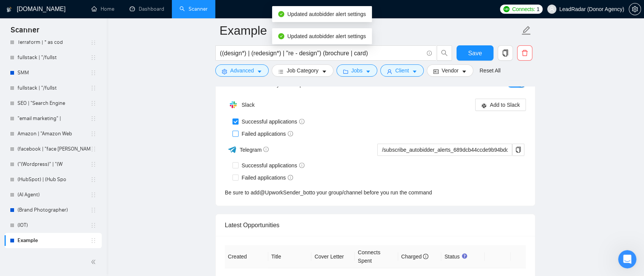
click at [235, 135] on label "Failed applications" at bounding box center [264, 134] width 64 height 8
click at [235, 135] on input "Failed applications" at bounding box center [234, 133] width 5 height 5
checkbox input "true"
click at [236, 133] on div "Autobidder notifications Get a notification every time a specified autobidder e…" at bounding box center [375, 134] width 319 height 143
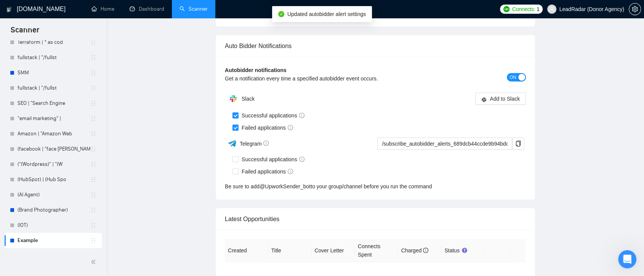
scroll to position [0, 0]
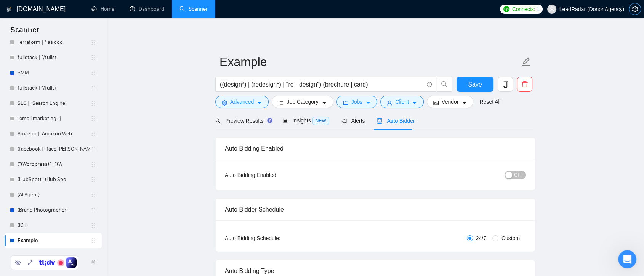
click at [632, 9] on icon "setting" at bounding box center [635, 9] width 6 height 6
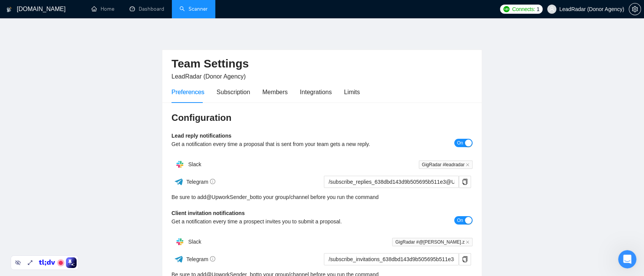
click at [182, 7] on link "Scanner" at bounding box center [194, 9] width 28 height 6
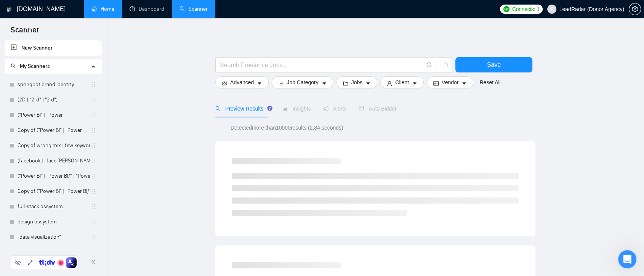
click at [102, 10] on link "Home" at bounding box center [102, 9] width 23 height 6
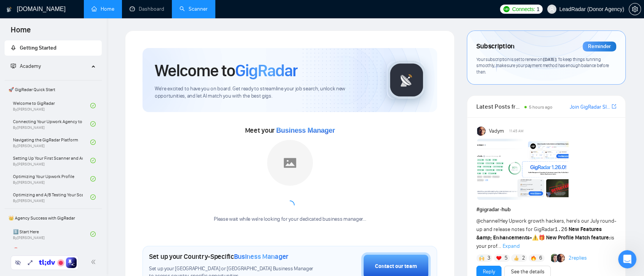
click at [195, 8] on link "Scanner" at bounding box center [194, 9] width 28 height 6
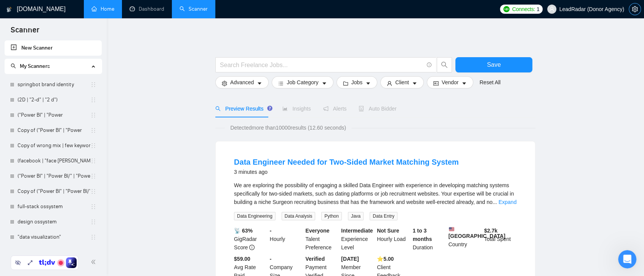
click at [630, 10] on span "setting" at bounding box center [634, 9] width 11 height 6
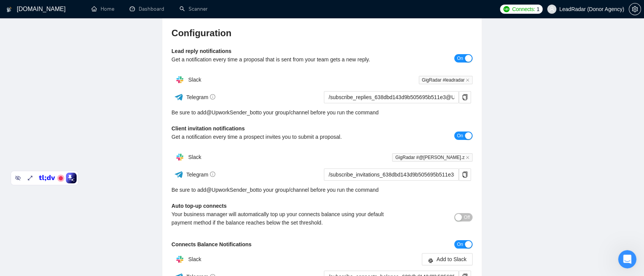
scroll to position [42, 0]
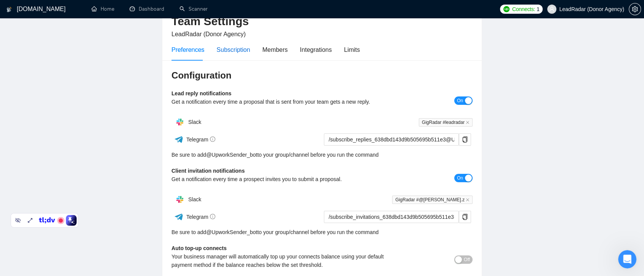
click at [229, 51] on div "Subscription" at bounding box center [233, 50] width 34 height 10
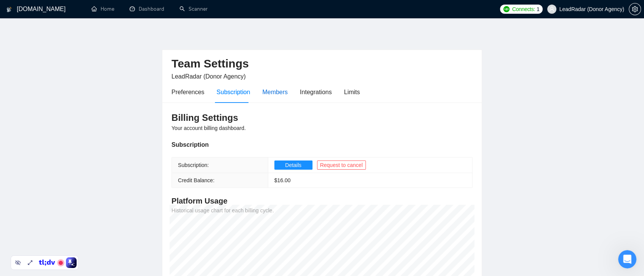
click at [269, 91] on div "Members" at bounding box center [275, 92] width 26 height 10
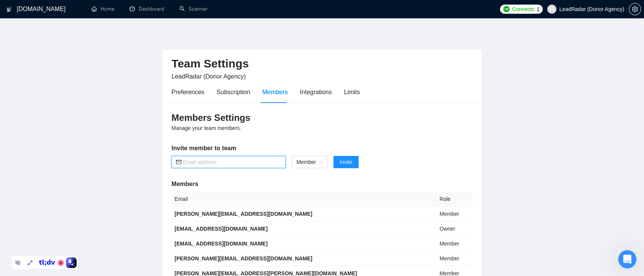
click at [225, 164] on input "text" at bounding box center [232, 162] width 98 height 8
click at [324, 162] on div "Member" at bounding box center [309, 162] width 35 height 12
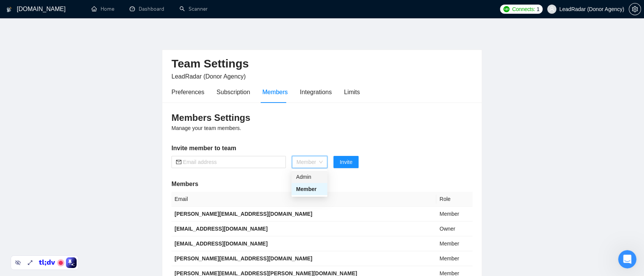
click at [317, 135] on div "Members Settings Manage your team members. Invite member to team Member Invite …" at bounding box center [321, 241] width 319 height 277
click at [313, 96] on div "Integrations" at bounding box center [316, 92] width 32 height 10
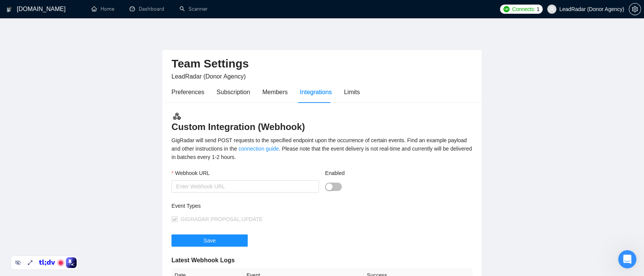
scroll to position [42, 0]
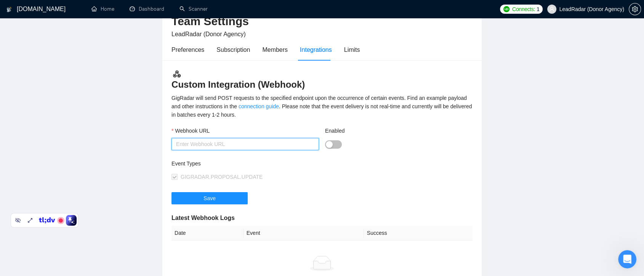
click at [253, 147] on input "Webhook URL" at bounding box center [244, 144] width 147 height 12
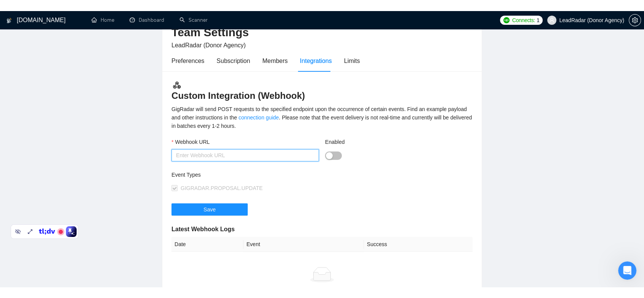
scroll to position [0, 0]
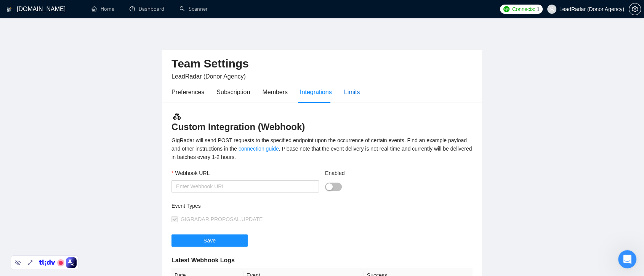
click at [352, 96] on div "Limits" at bounding box center [352, 92] width 16 height 10
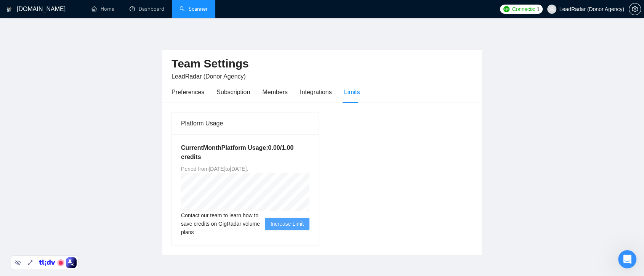
click at [200, 6] on link "Scanner" at bounding box center [194, 9] width 28 height 6
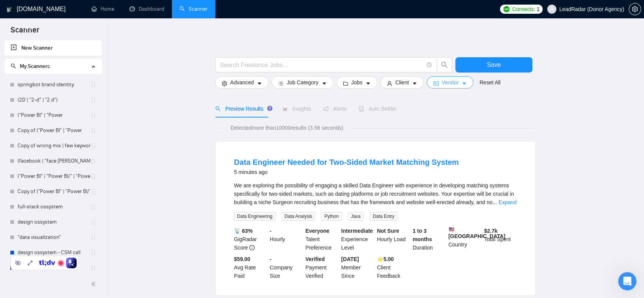
click at [462, 84] on icon "caret-down" at bounding box center [464, 83] width 5 height 5
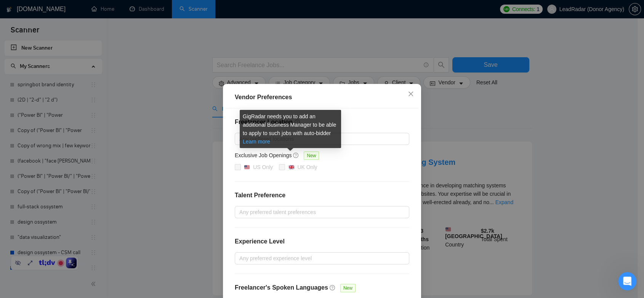
click at [267, 143] on link "Learn more" at bounding box center [256, 141] width 27 height 6
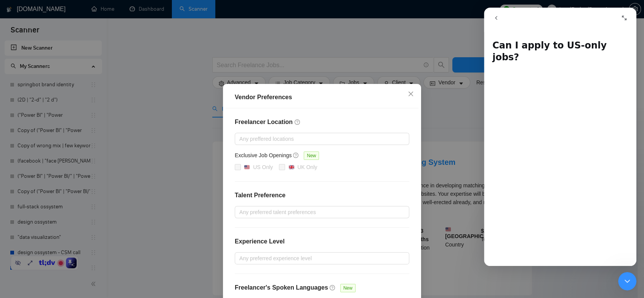
scroll to position [42, 0]
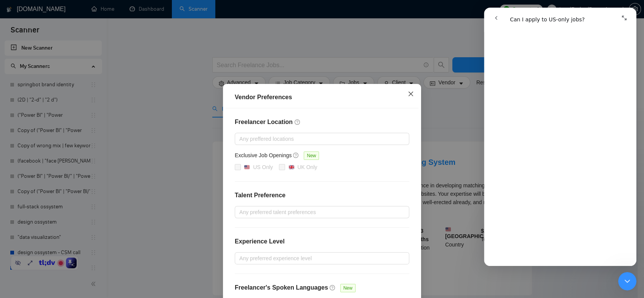
click at [409, 93] on icon "close" at bounding box center [411, 94] width 6 height 6
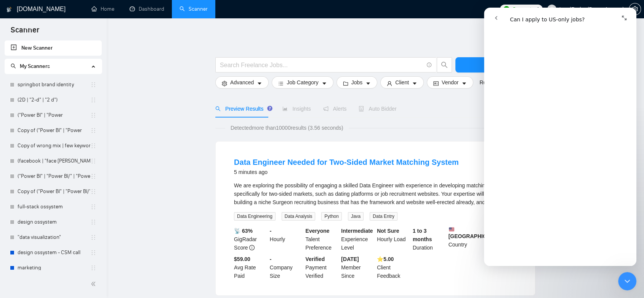
click at [628, 276] on icon "Close Intercom Messenger" at bounding box center [627, 280] width 9 height 9
